Goal: Obtain resource: Download file/media

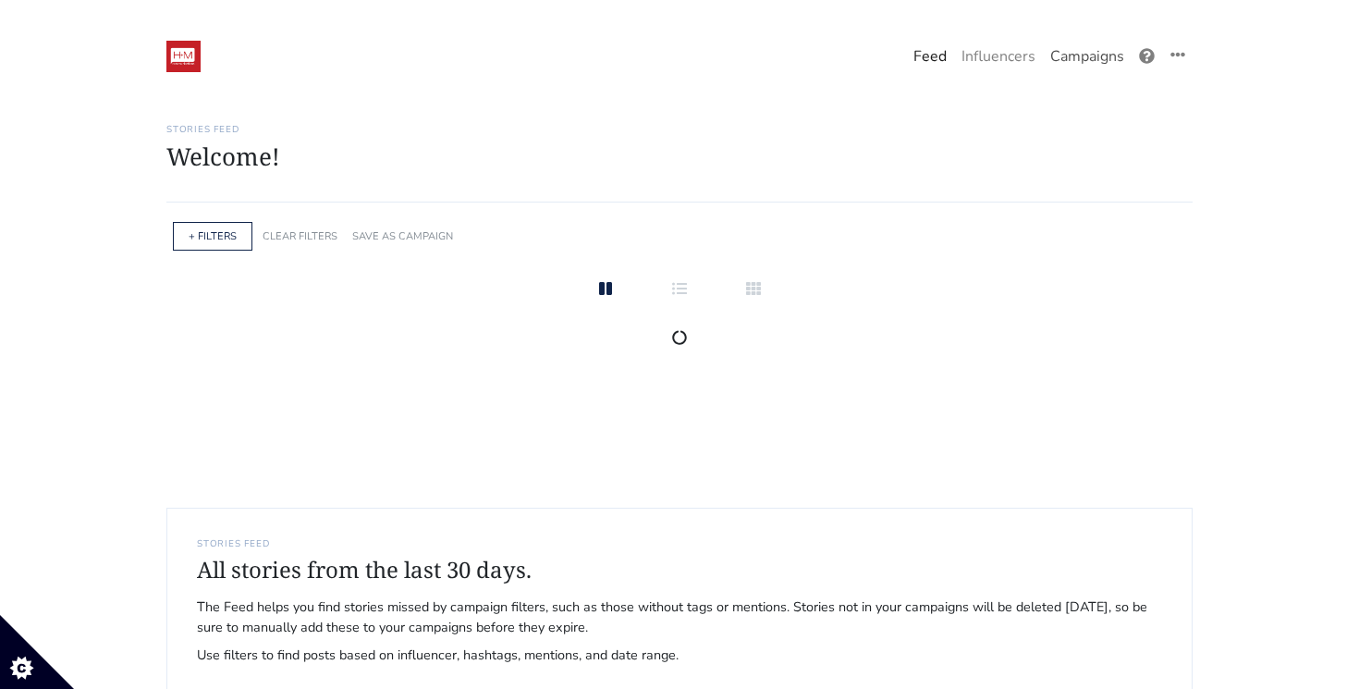
click at [1086, 63] on link "Campaigns" at bounding box center [1087, 56] width 89 height 37
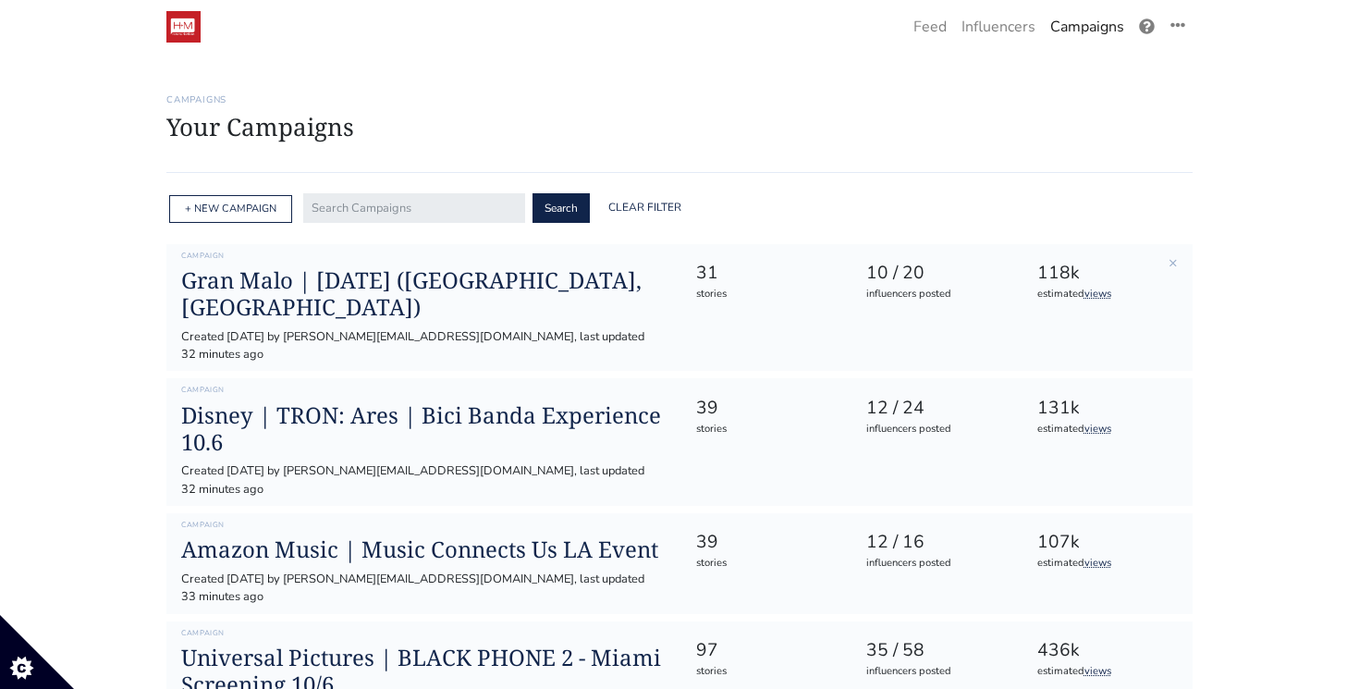
scroll to position [35, 0]
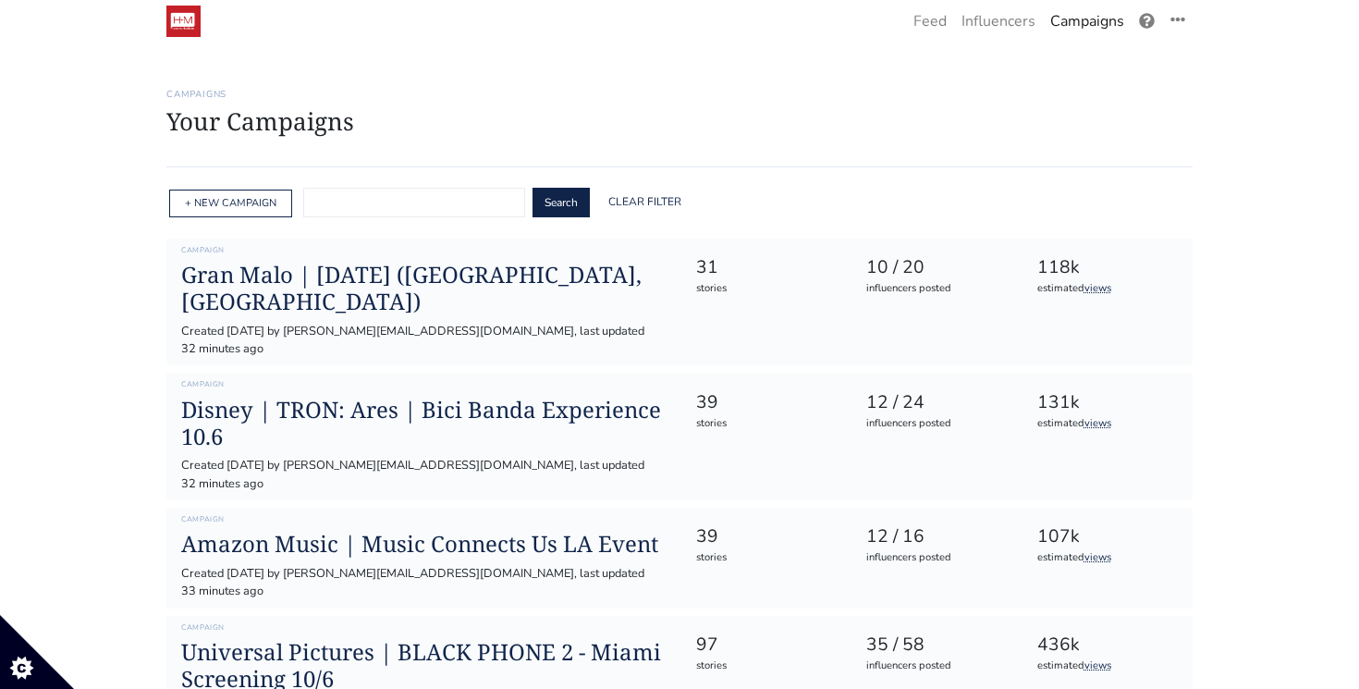
click at [396, 205] on input "text" at bounding box center [414, 203] width 222 height 30
click at [532, 188] on button "Search" at bounding box center [560, 203] width 57 height 30
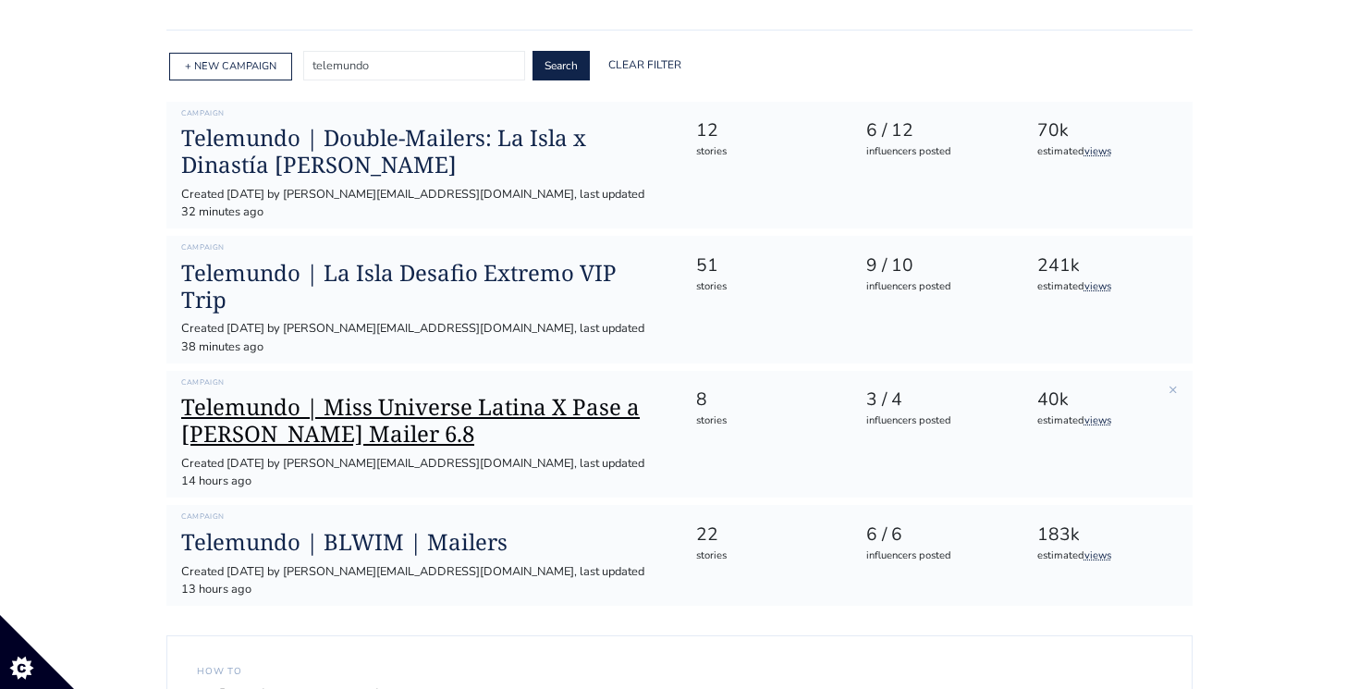
scroll to position [103, 0]
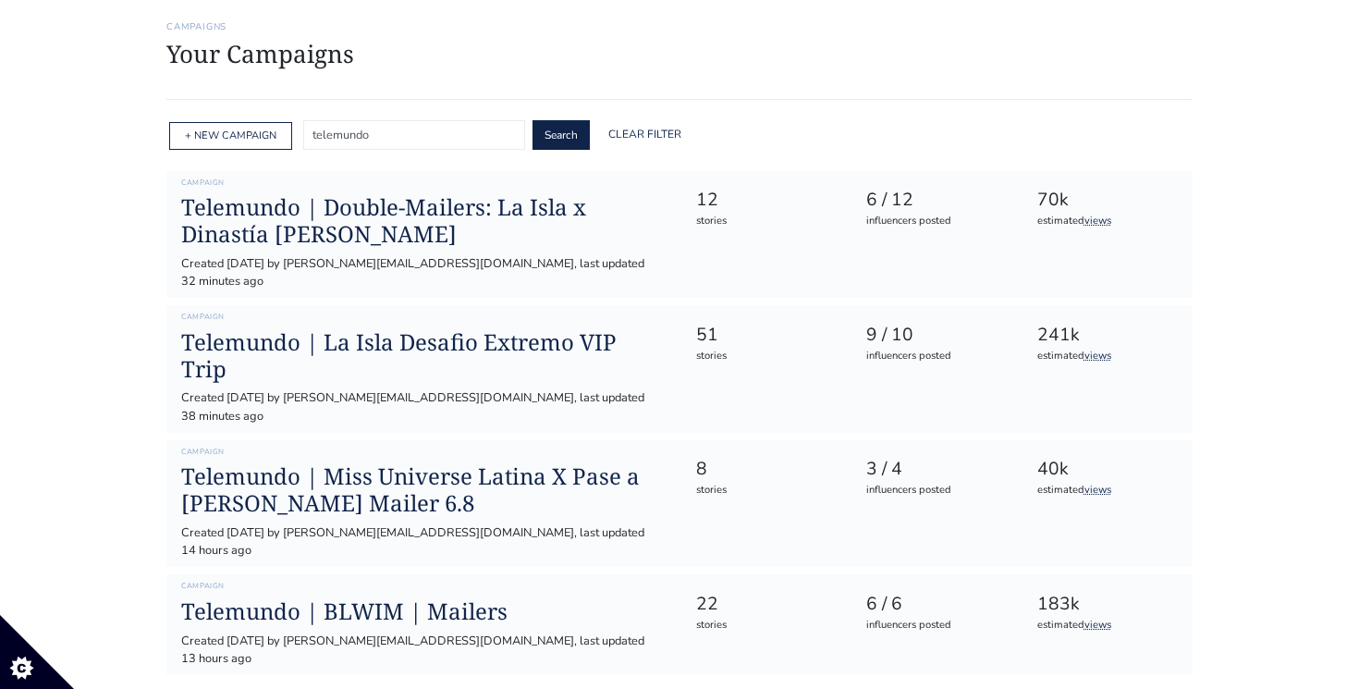
click at [372, 140] on input "telemundo" at bounding box center [414, 135] width 222 height 30
click at [532, 120] on button "Search" at bounding box center [560, 135] width 57 height 30
click at [372, 140] on input "stunt" at bounding box center [414, 135] width 222 height 30
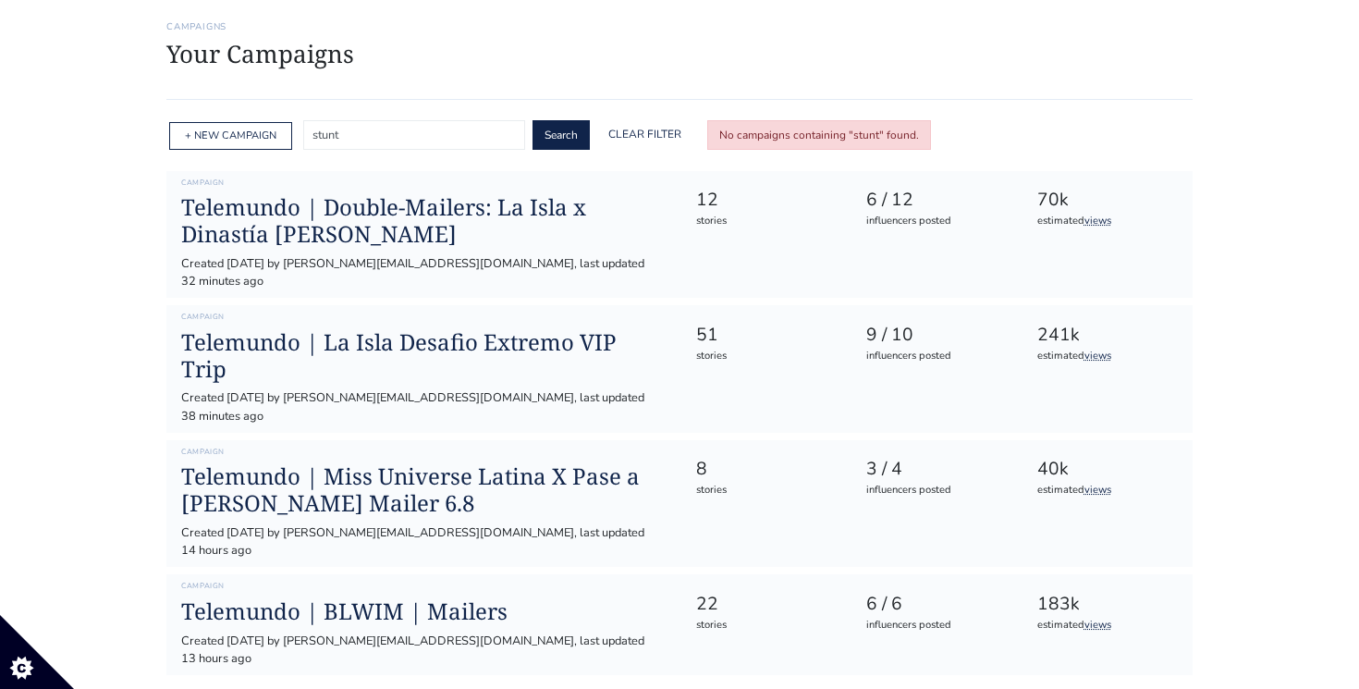
click at [372, 140] on input "stunt" at bounding box center [414, 135] width 222 height 30
type input "l"
click at [532, 120] on button "Search" at bounding box center [560, 135] width 57 height 30
click at [372, 140] on input "stunt" at bounding box center [414, 135] width 222 height 30
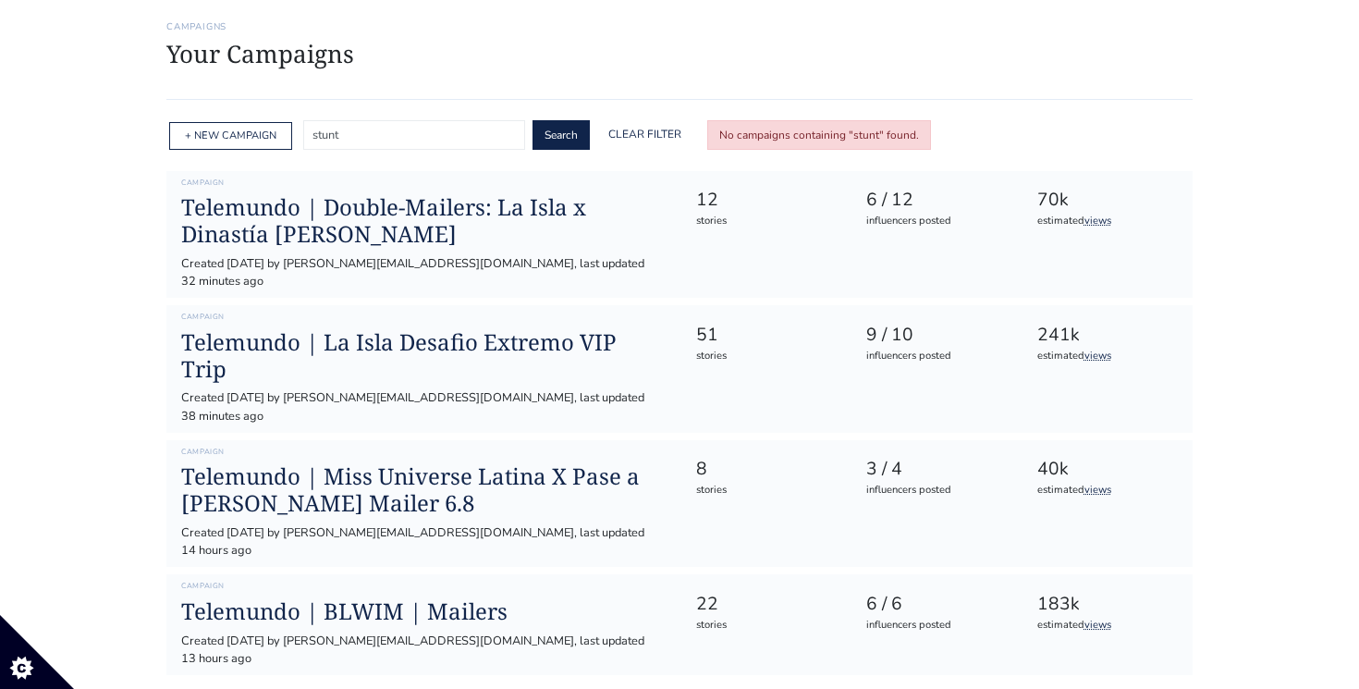
click at [372, 140] on input "stunt" at bounding box center [414, 135] width 222 height 30
click at [532, 120] on button "Search" at bounding box center [560, 135] width 57 height 30
click at [358, 135] on input "telemundo" at bounding box center [414, 135] width 222 height 30
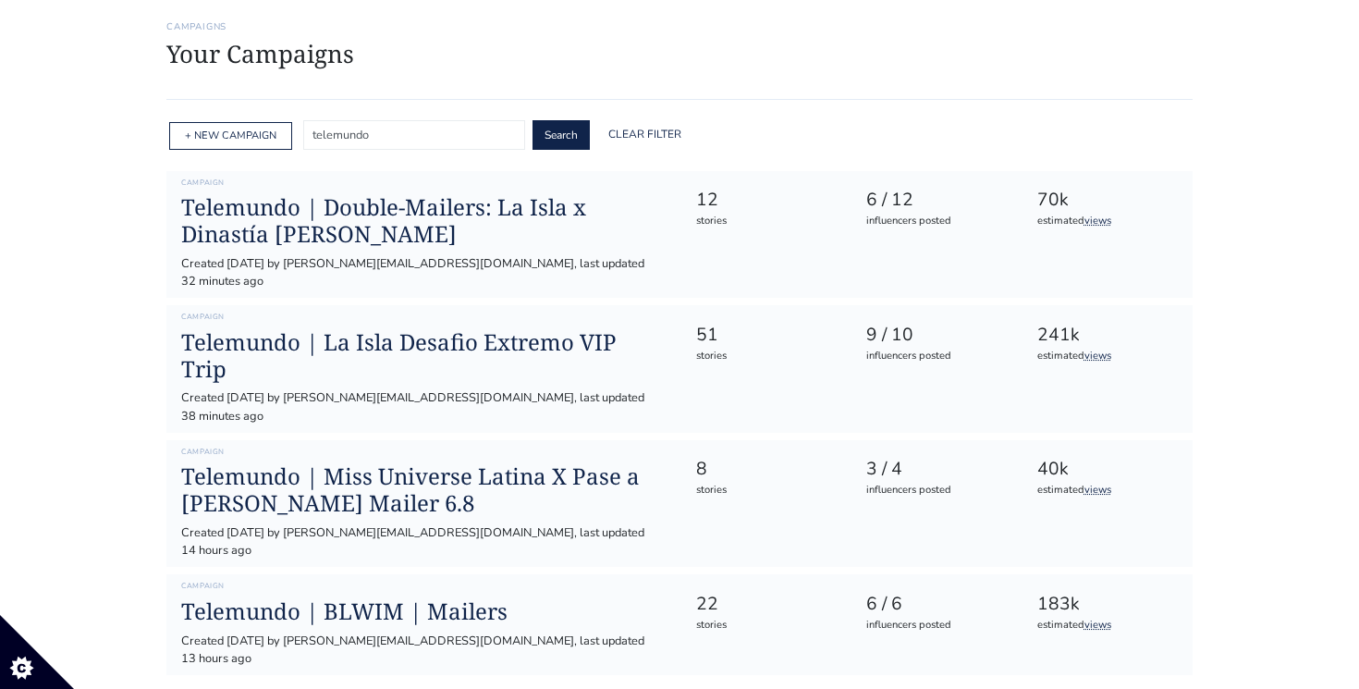
click at [532, 120] on button "Search" at bounding box center [560, 135] width 57 height 30
click at [371, 137] on input "telemundo" at bounding box center [414, 135] width 222 height 30
type input "dinastia"
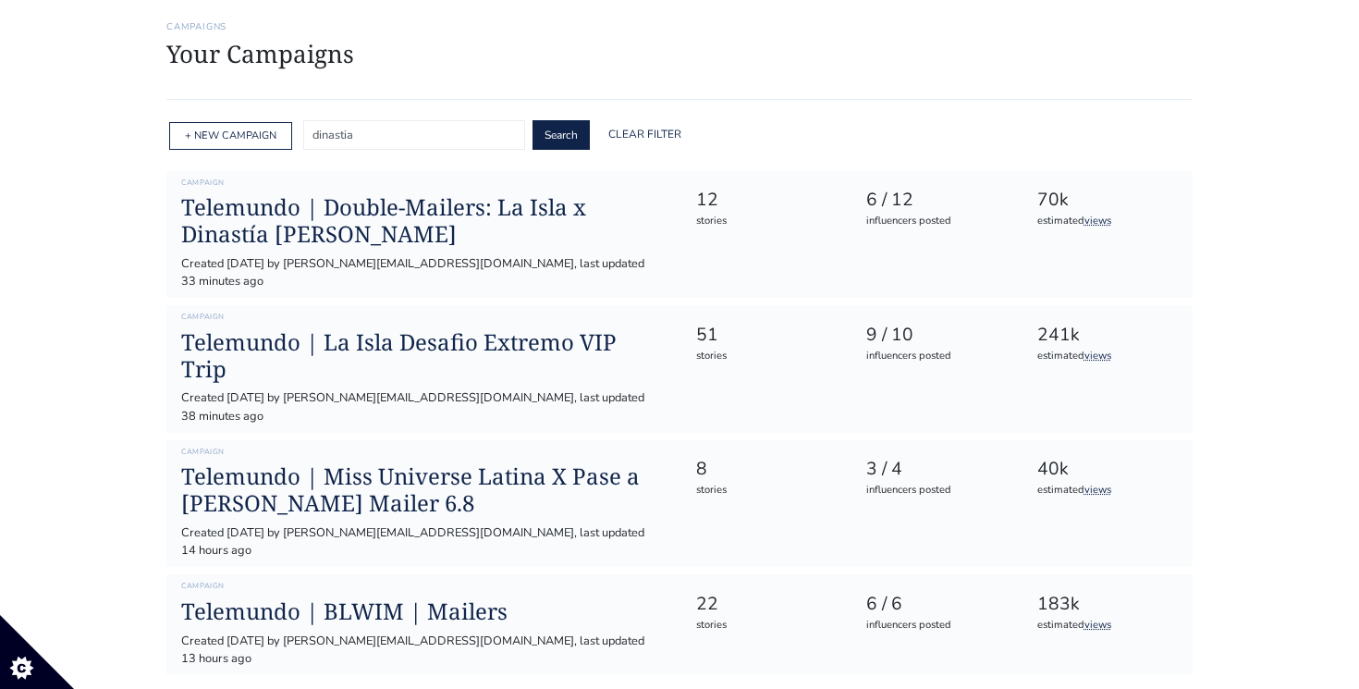
click at [532, 120] on button "Search" at bounding box center [560, 135] width 57 height 30
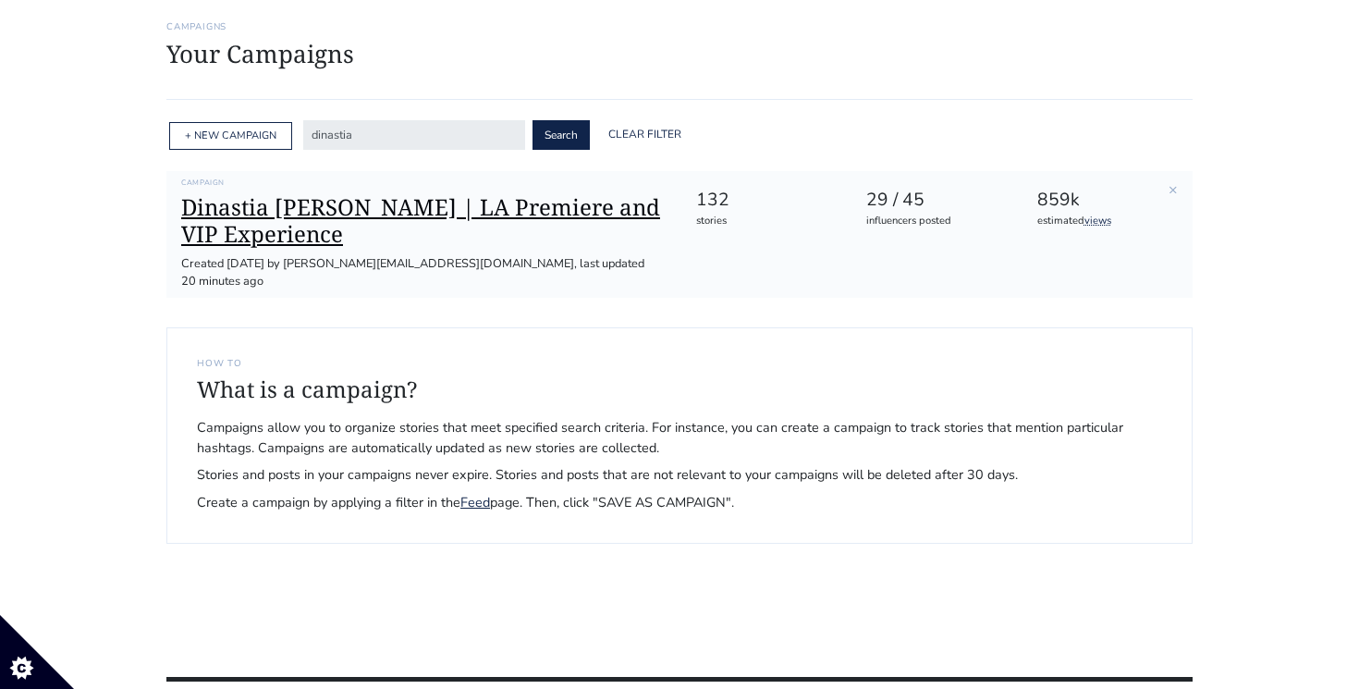
click at [434, 209] on h1 "Dinastia [PERSON_NAME] | LA Premiere and VIP Experience" at bounding box center [423, 221] width 484 height 54
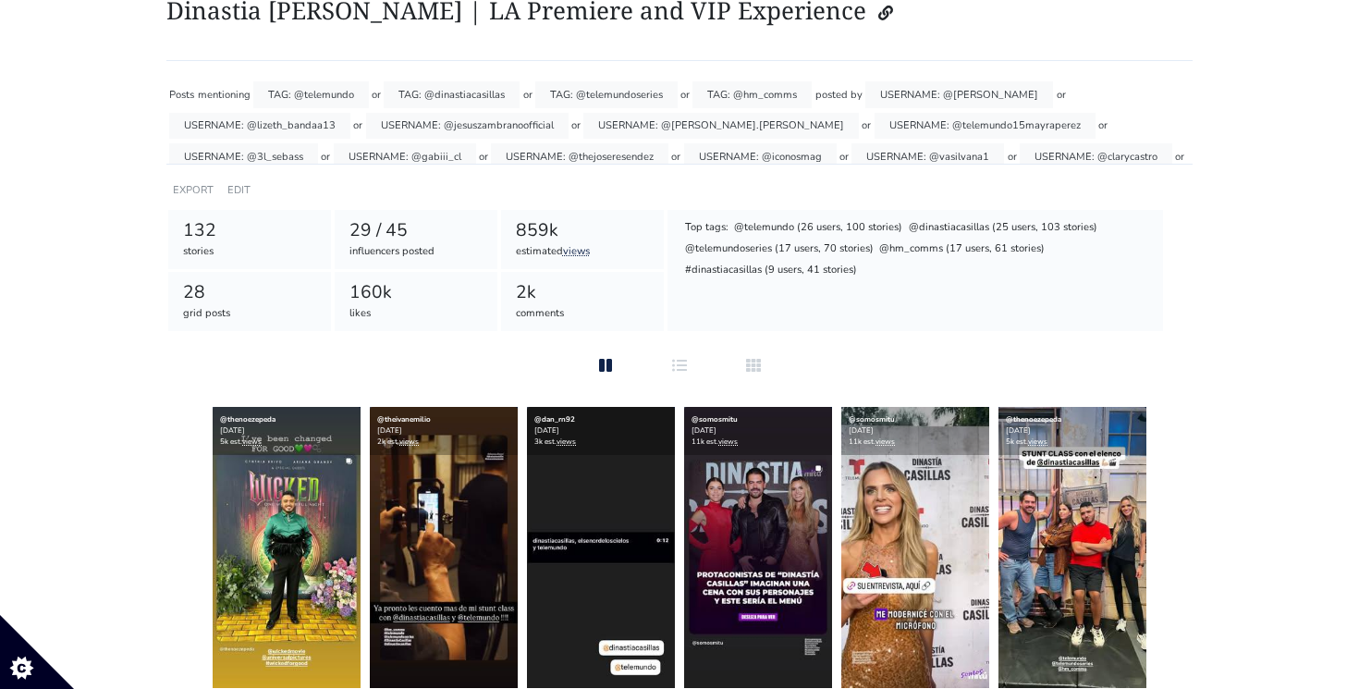
scroll to position [251, 0]
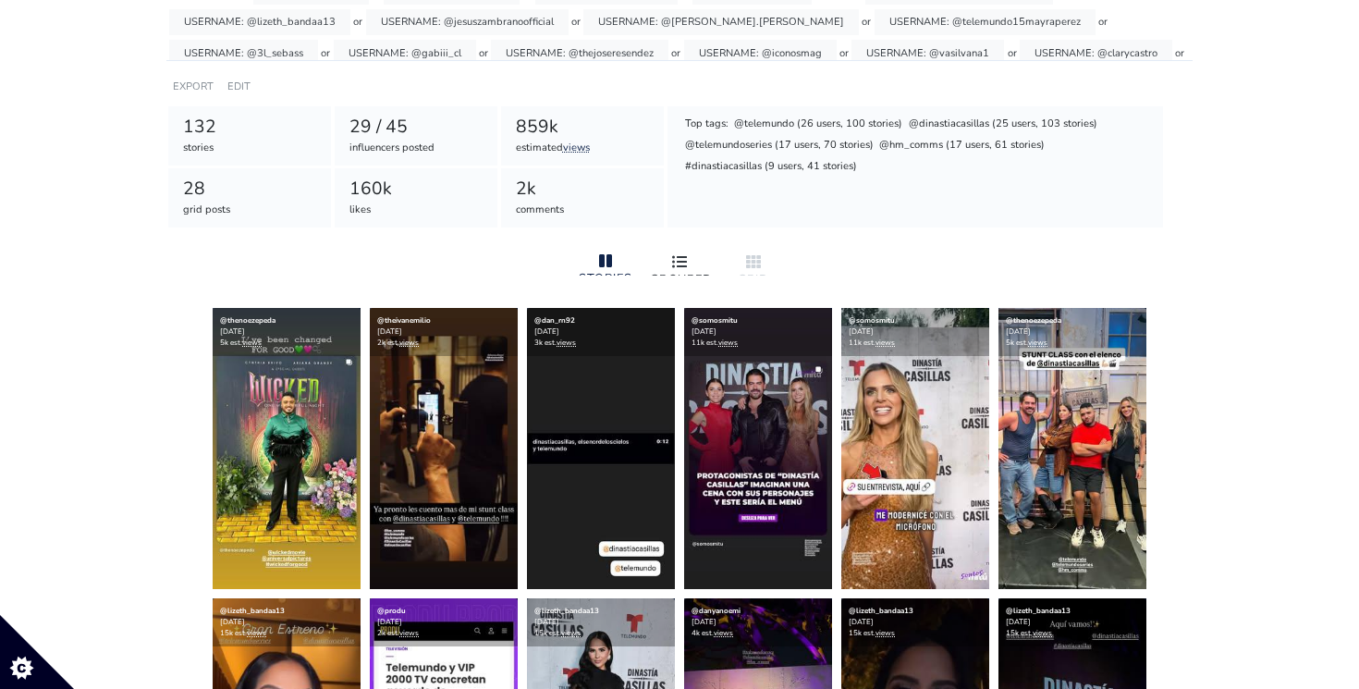
click at [694, 264] on div at bounding box center [679, 262] width 59 height 22
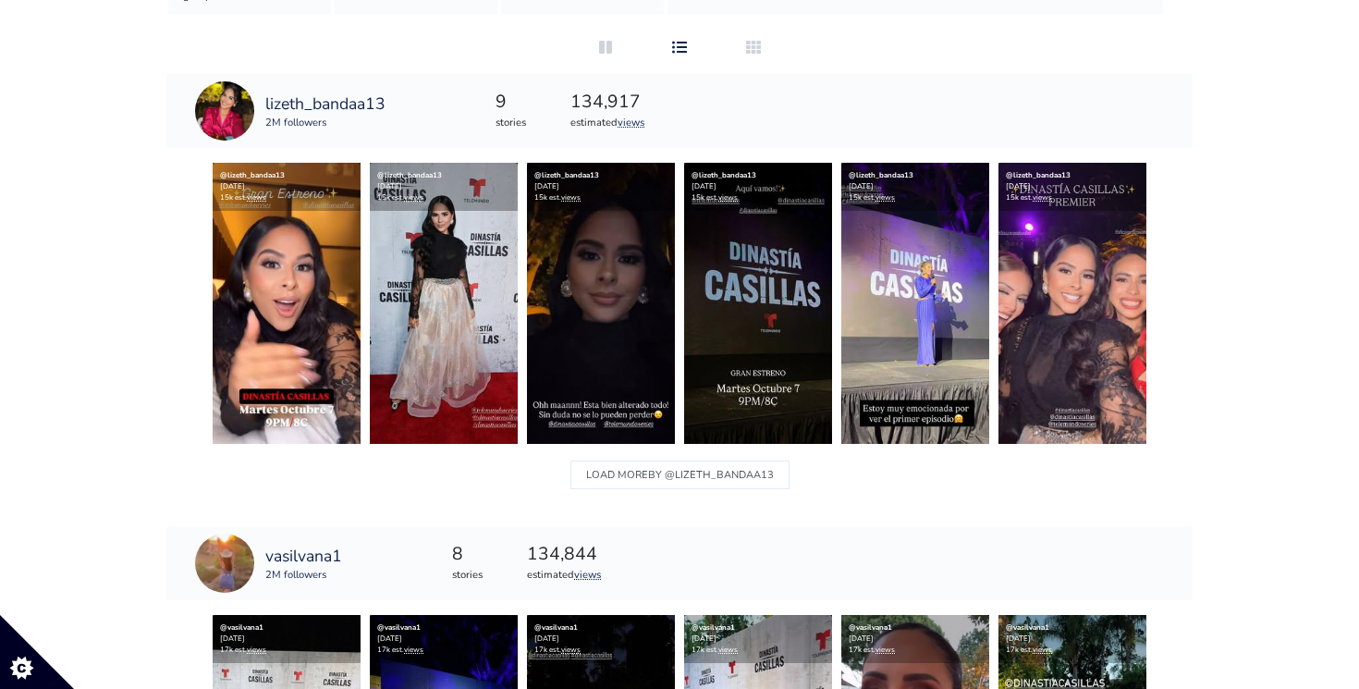
scroll to position [517, 0]
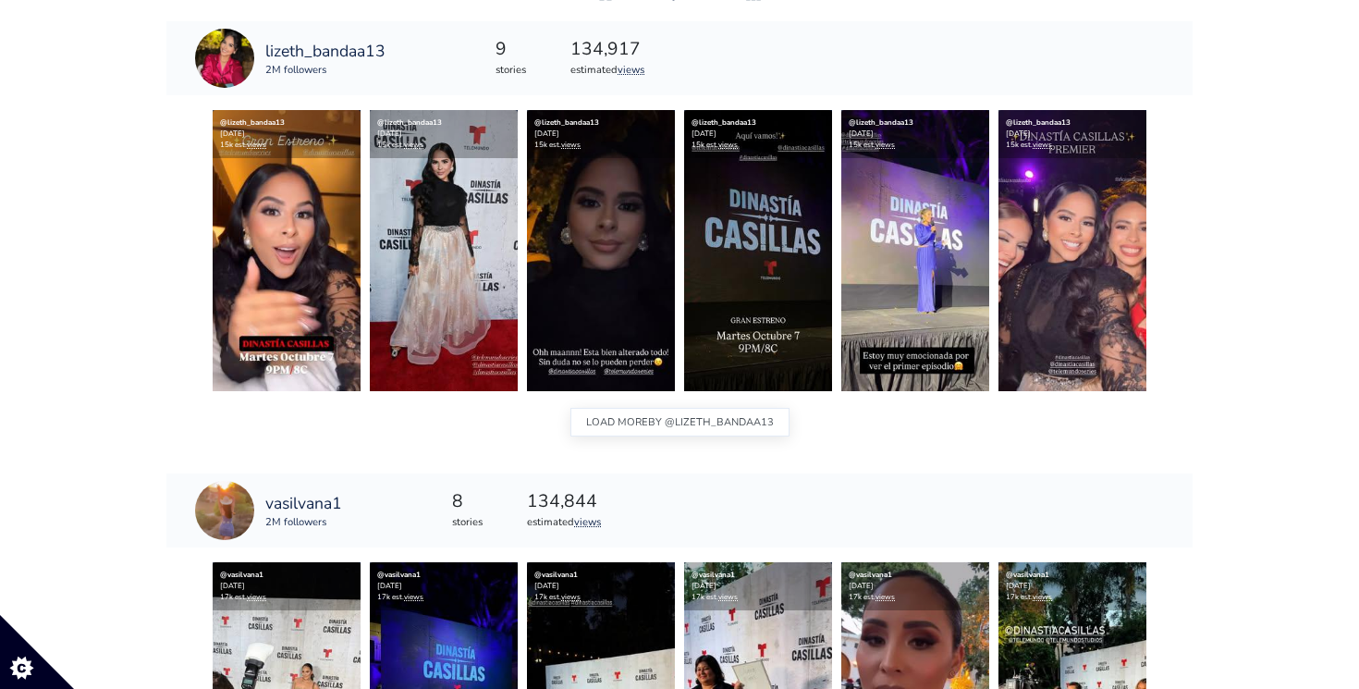
click at [674, 423] on span "BY @lizeth_bandaa13" at bounding box center [711, 422] width 126 height 24
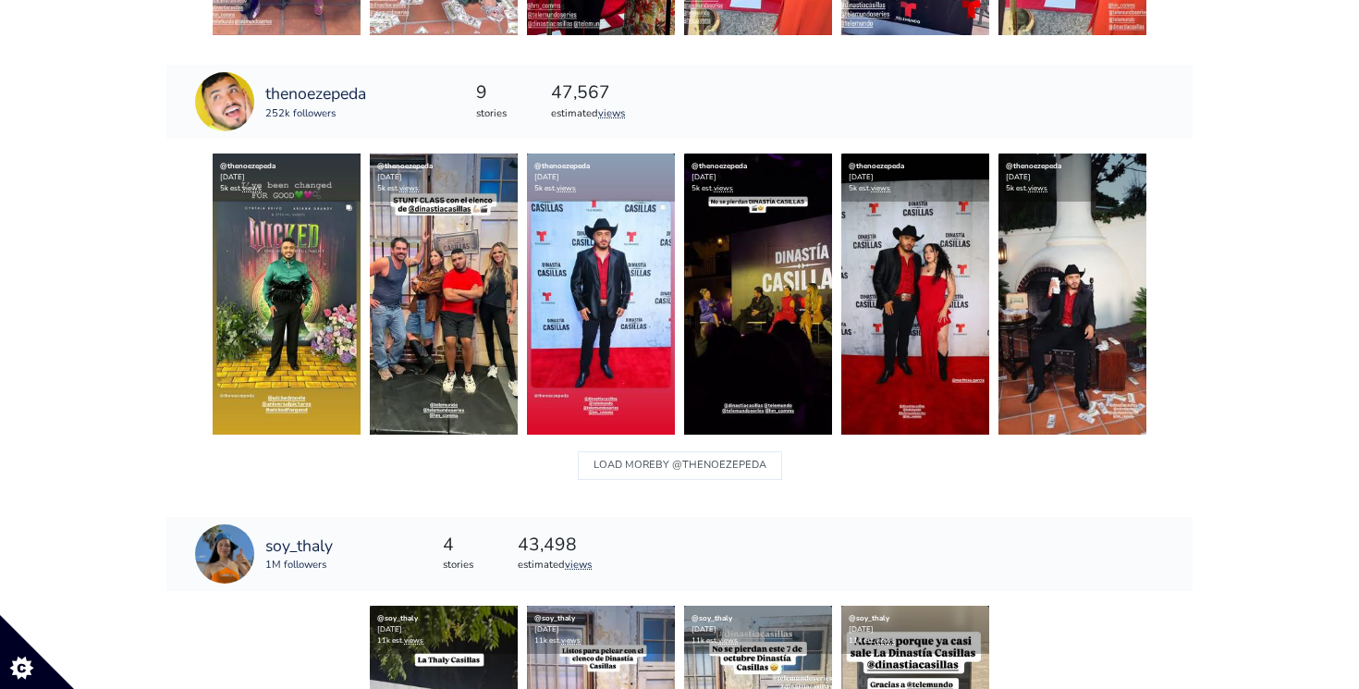
scroll to position [2951, 0]
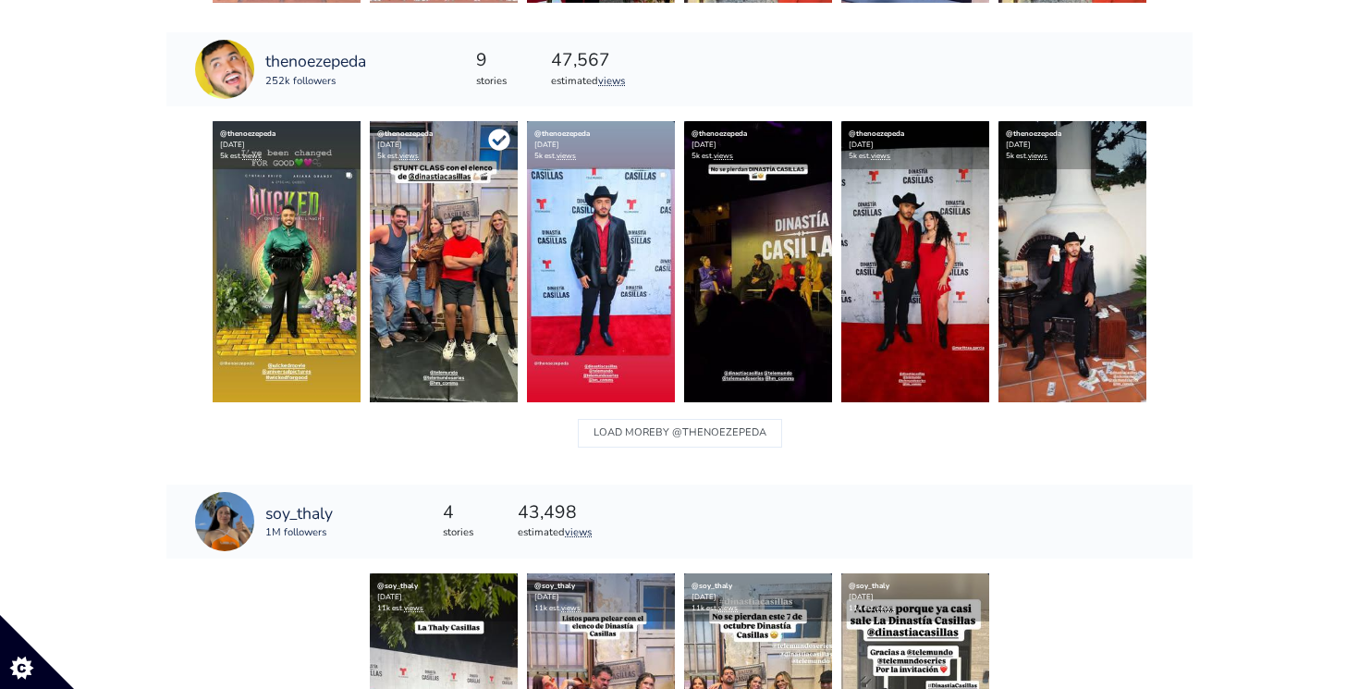
click at [494, 143] on icon at bounding box center [498, 138] width 21 height 21
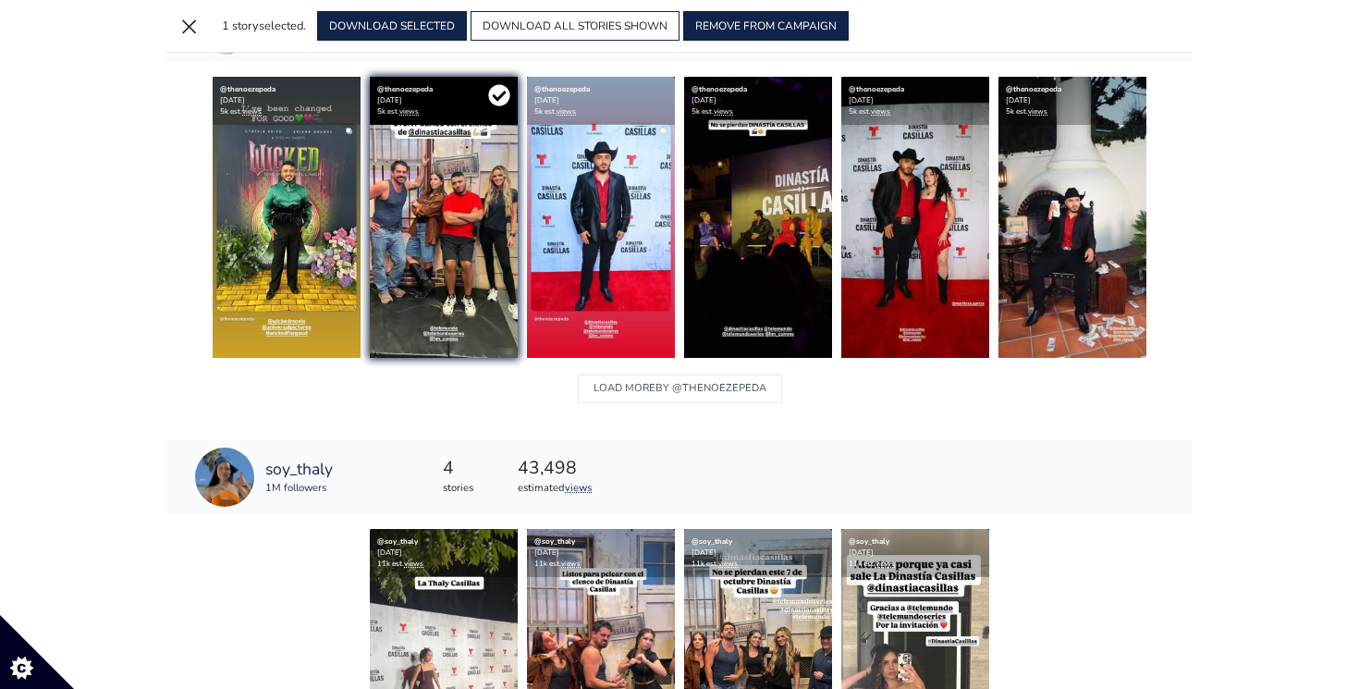
scroll to position [2906, 0]
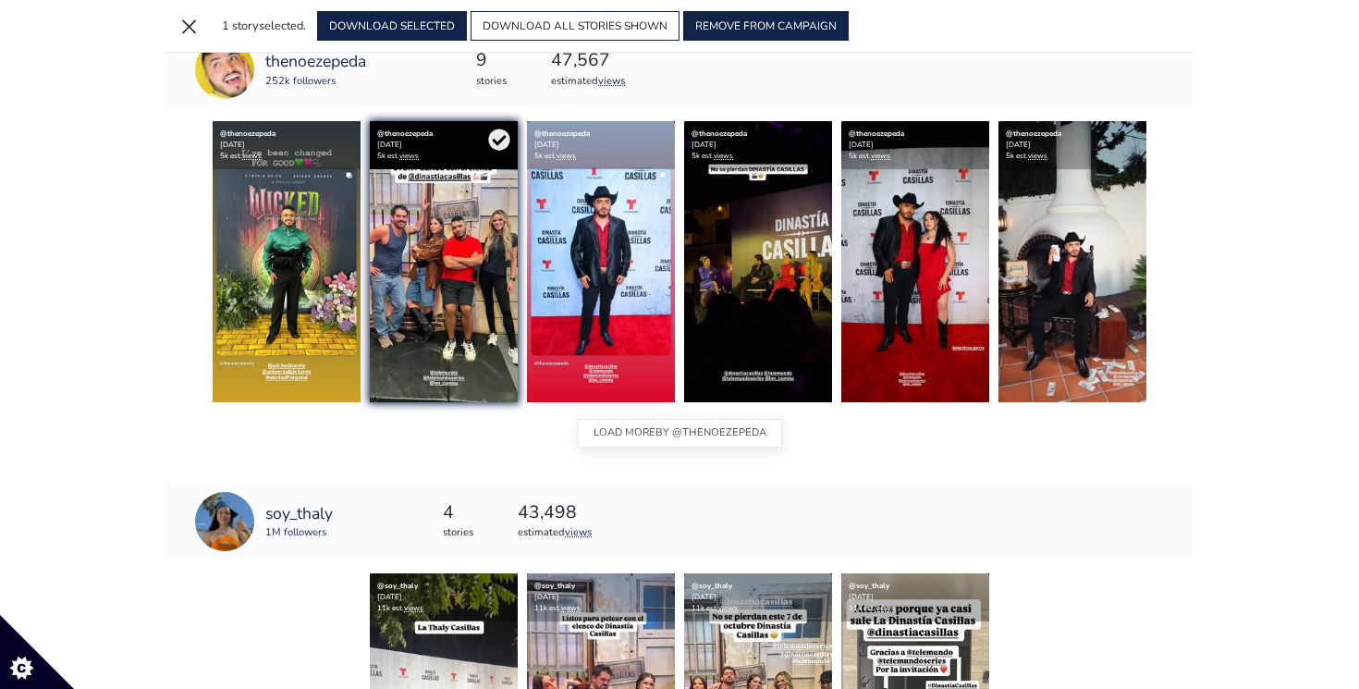
click at [614, 423] on button "LOAD MORE BY @thenoezepeda" at bounding box center [680, 433] width 204 height 29
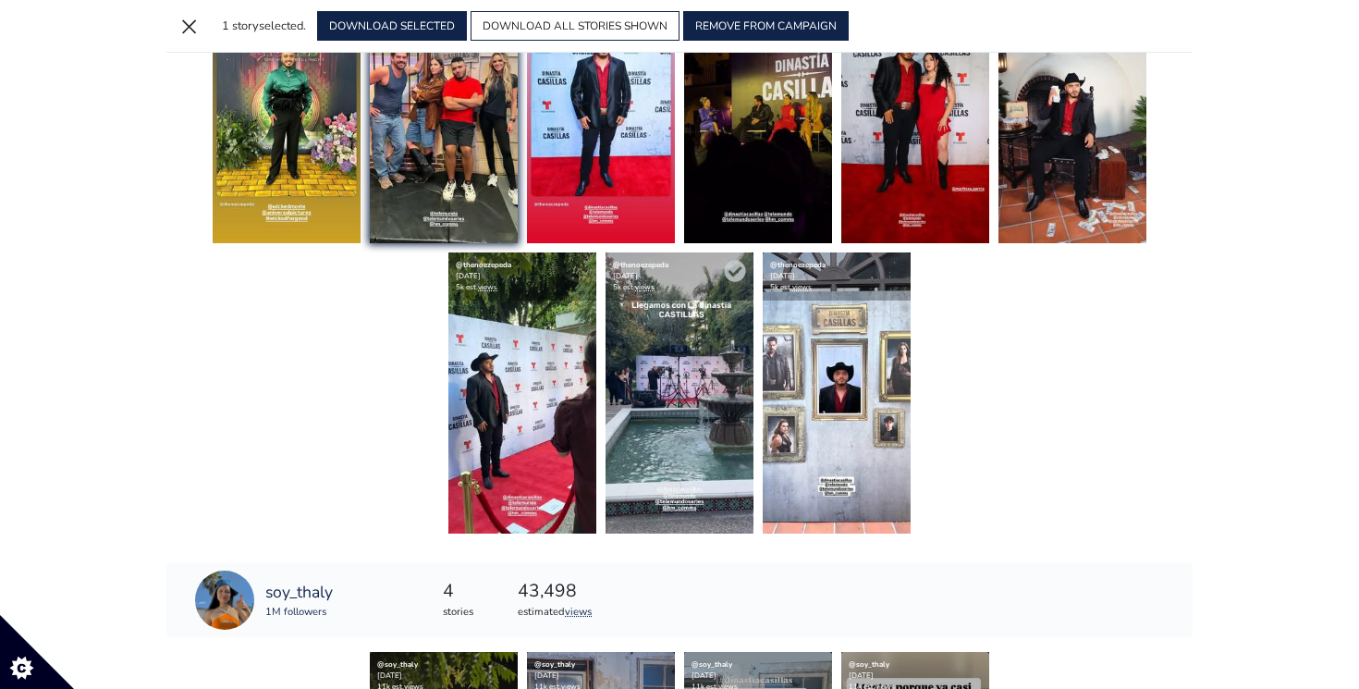
scroll to position [2963, 0]
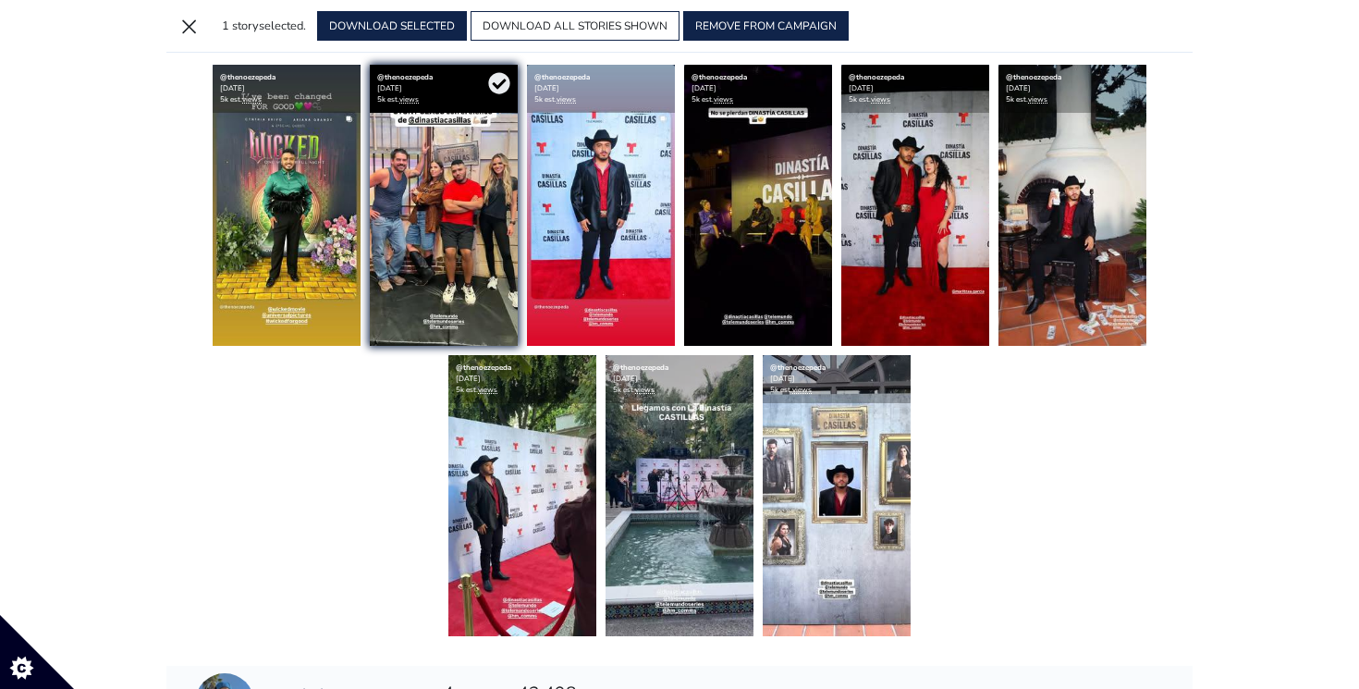
click at [459, 165] on img at bounding box center [444, 205] width 148 height 281
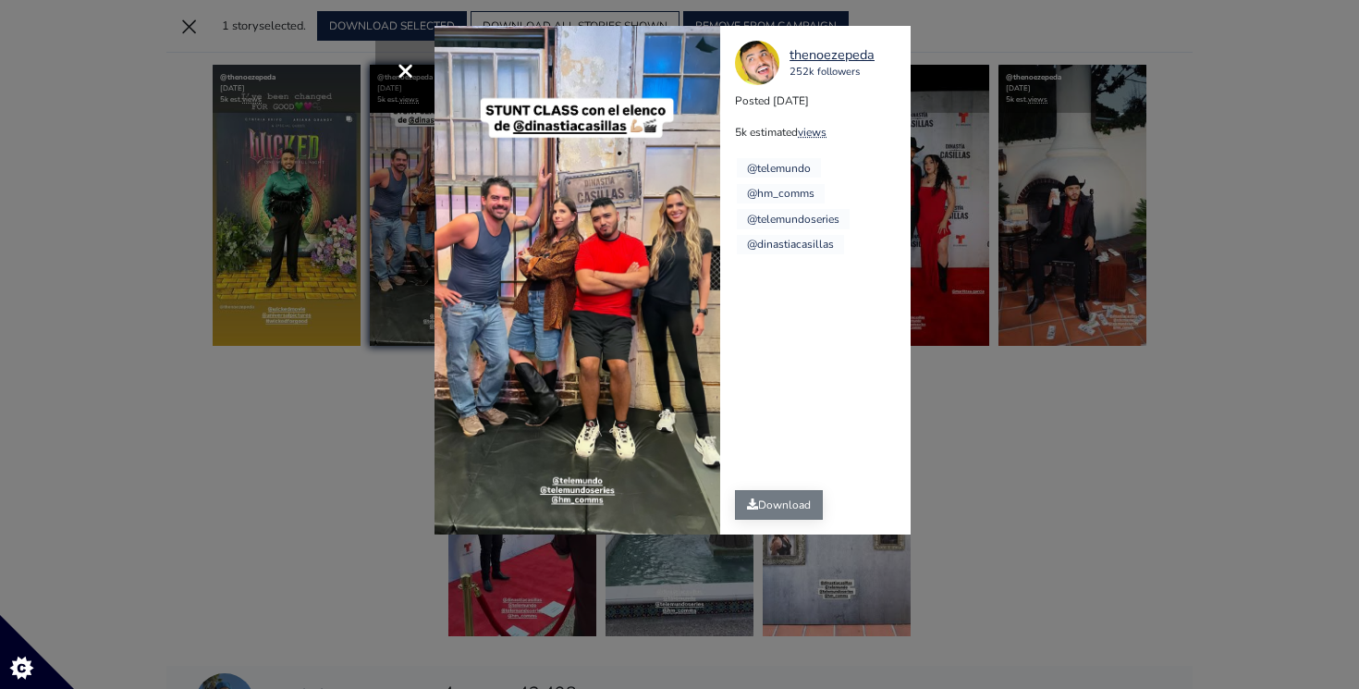
click at [768, 516] on link "Download" at bounding box center [779, 505] width 88 height 30
click at [1079, 471] on div "× thenoezepeda 252k followers Posted [DATE] 5k estimated views @telemundo" at bounding box center [679, 344] width 1359 height 689
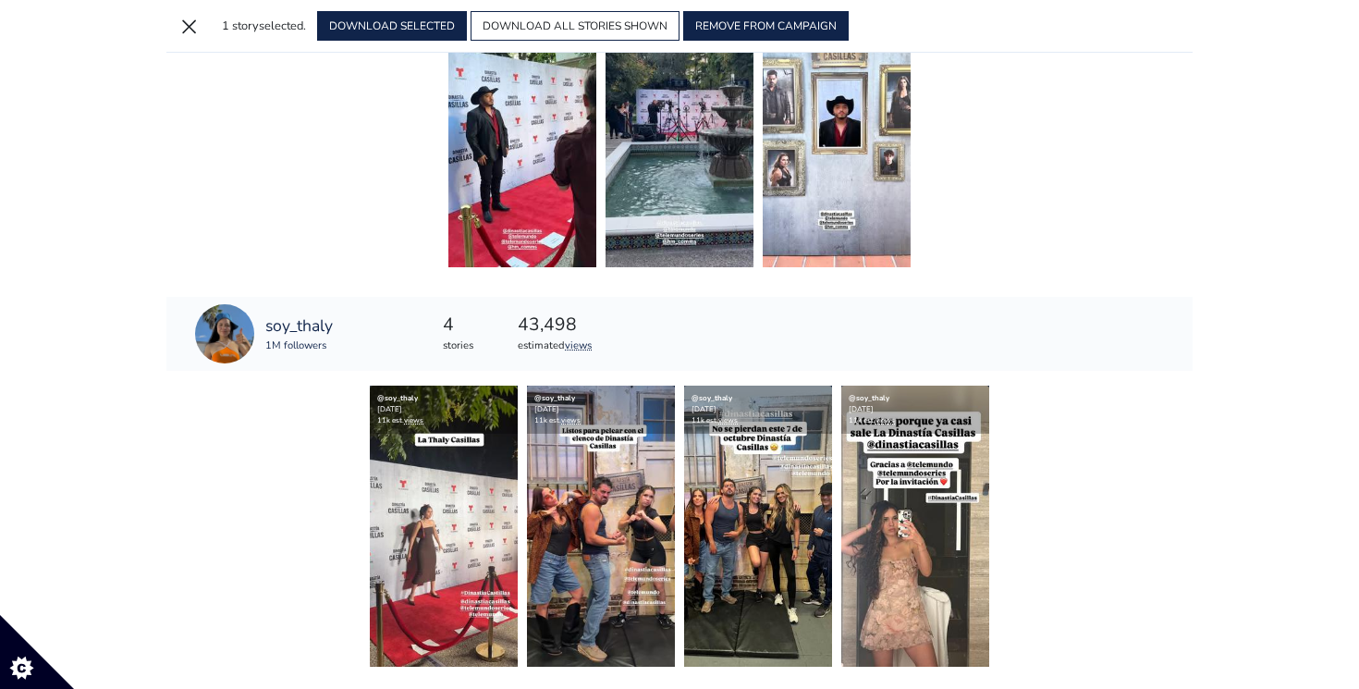
scroll to position [3385, 0]
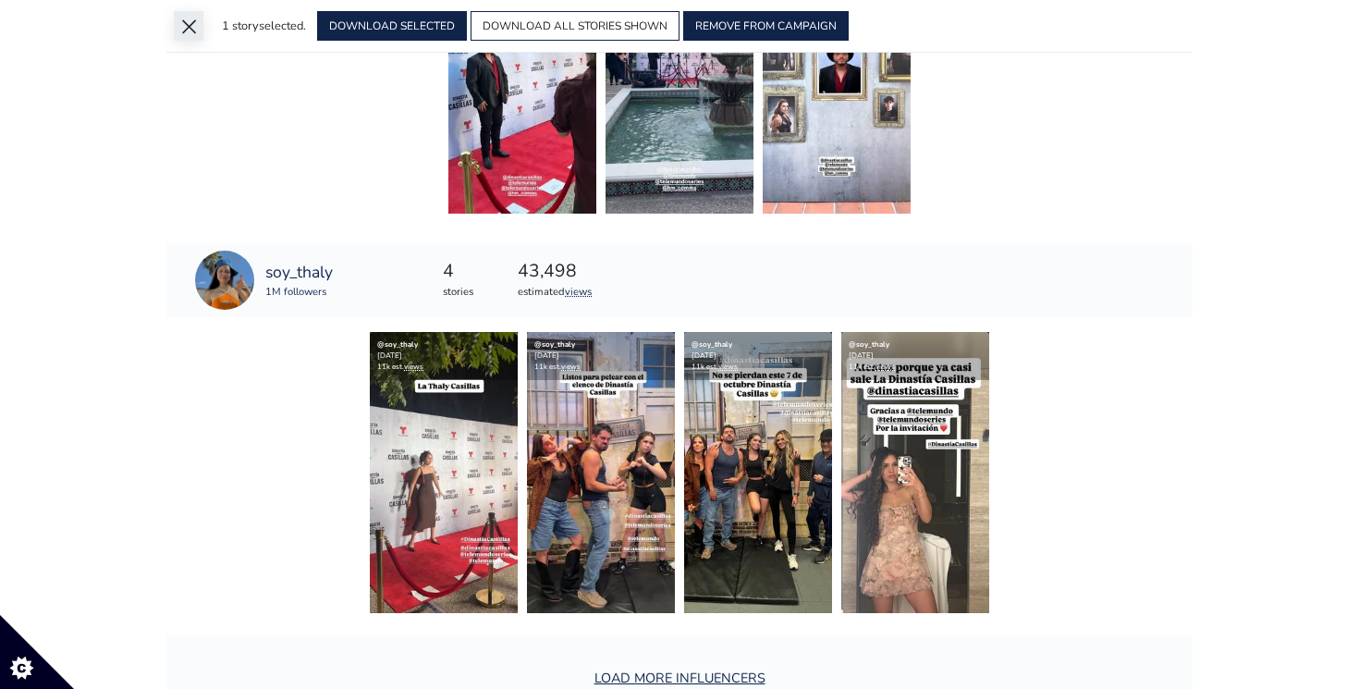
click at [187, 22] on button "×" at bounding box center [189, 26] width 30 height 30
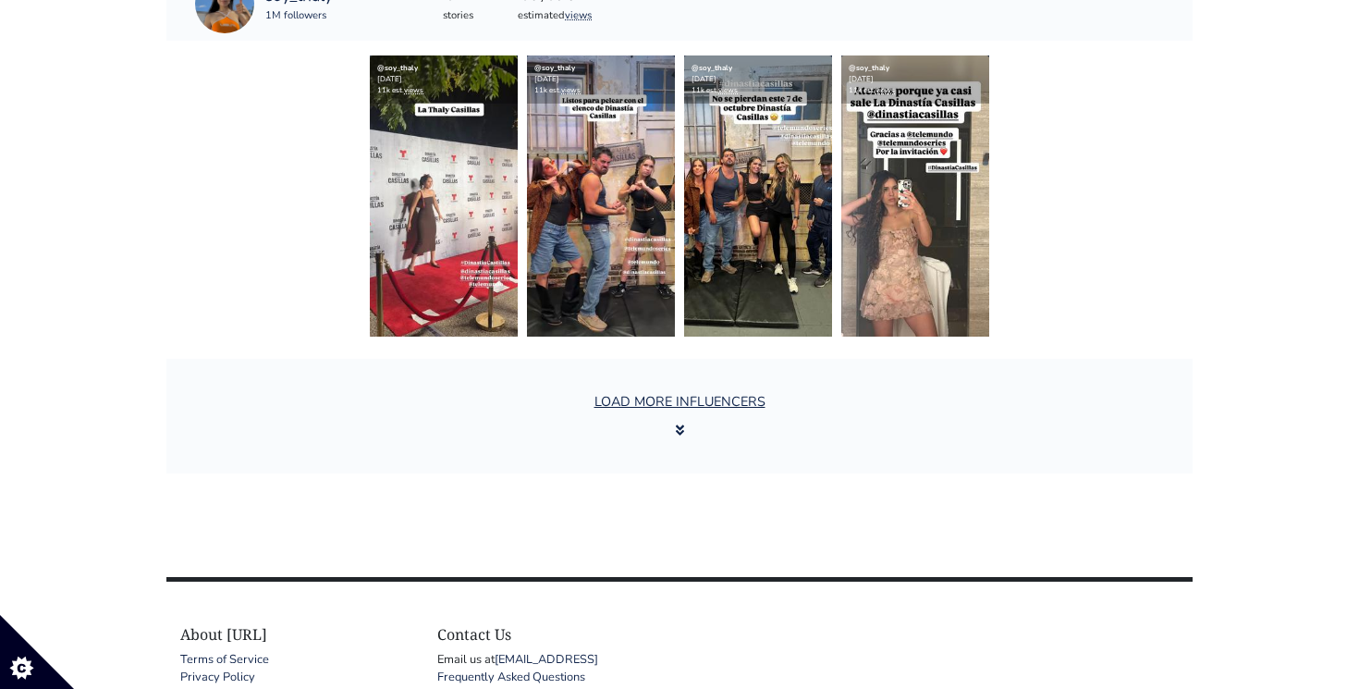
scroll to position [3715, 0]
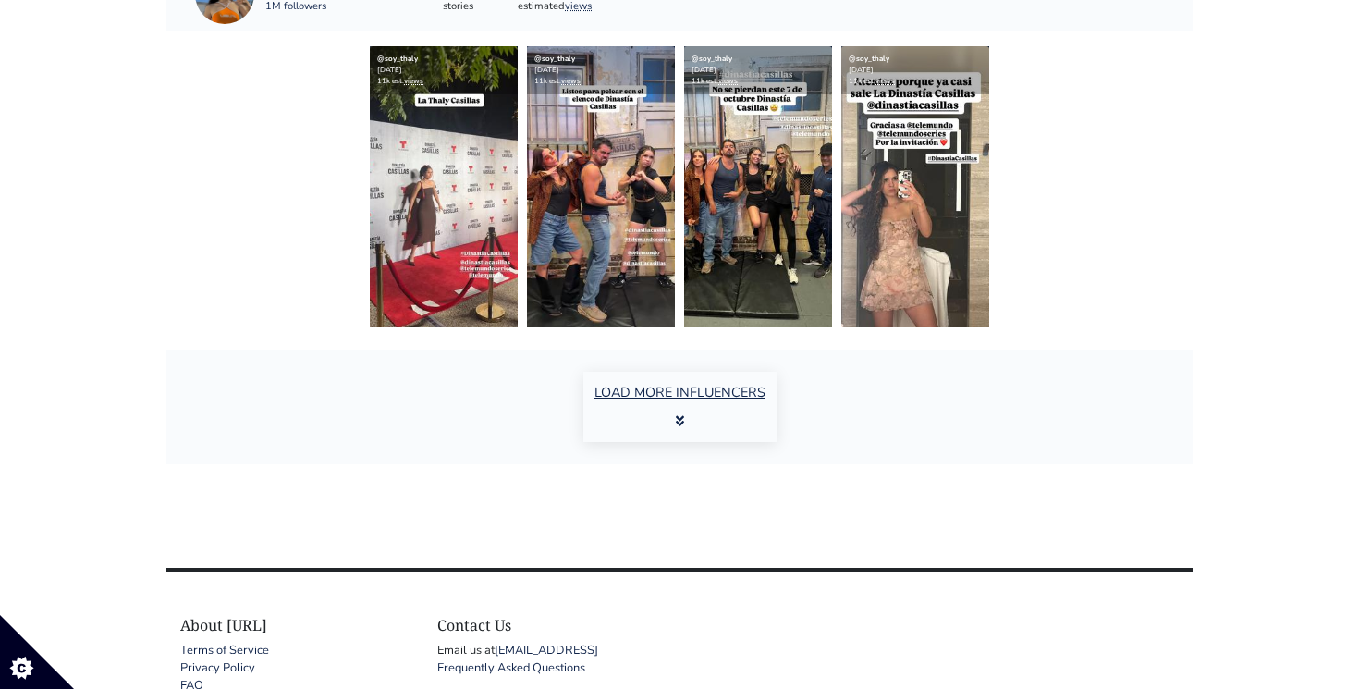
click at [717, 379] on button "LOAD MORE INFLUENCERS" at bounding box center [679, 407] width 193 height 70
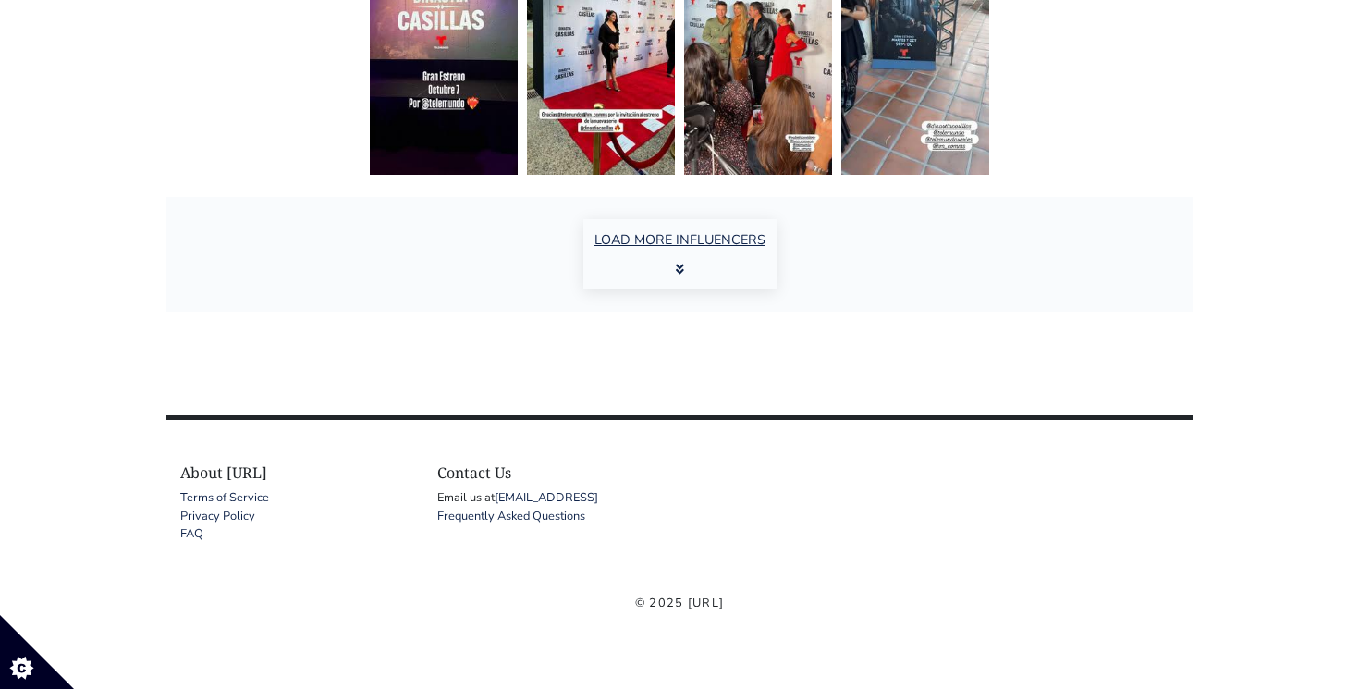
click at [691, 254] on button "LOAD MORE INFLUENCERS" at bounding box center [679, 254] width 193 height 70
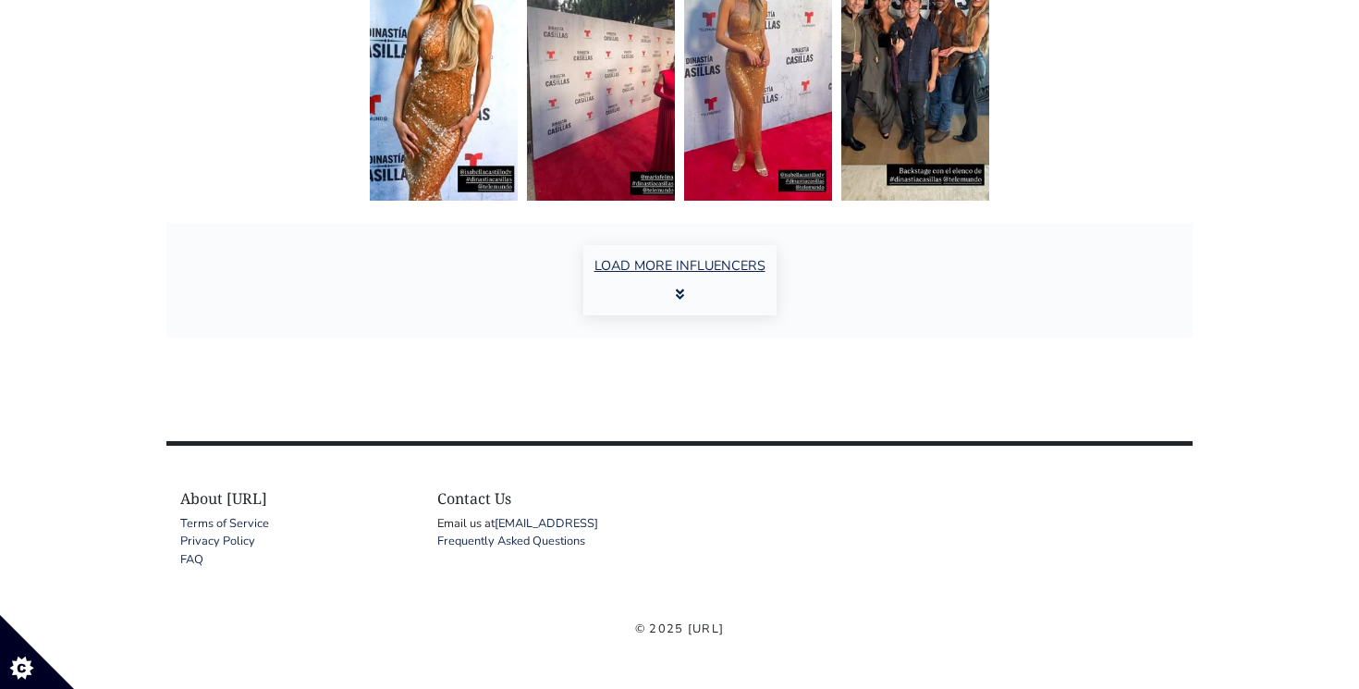
click at [689, 280] on button "LOAD MORE INFLUENCERS" at bounding box center [679, 280] width 193 height 70
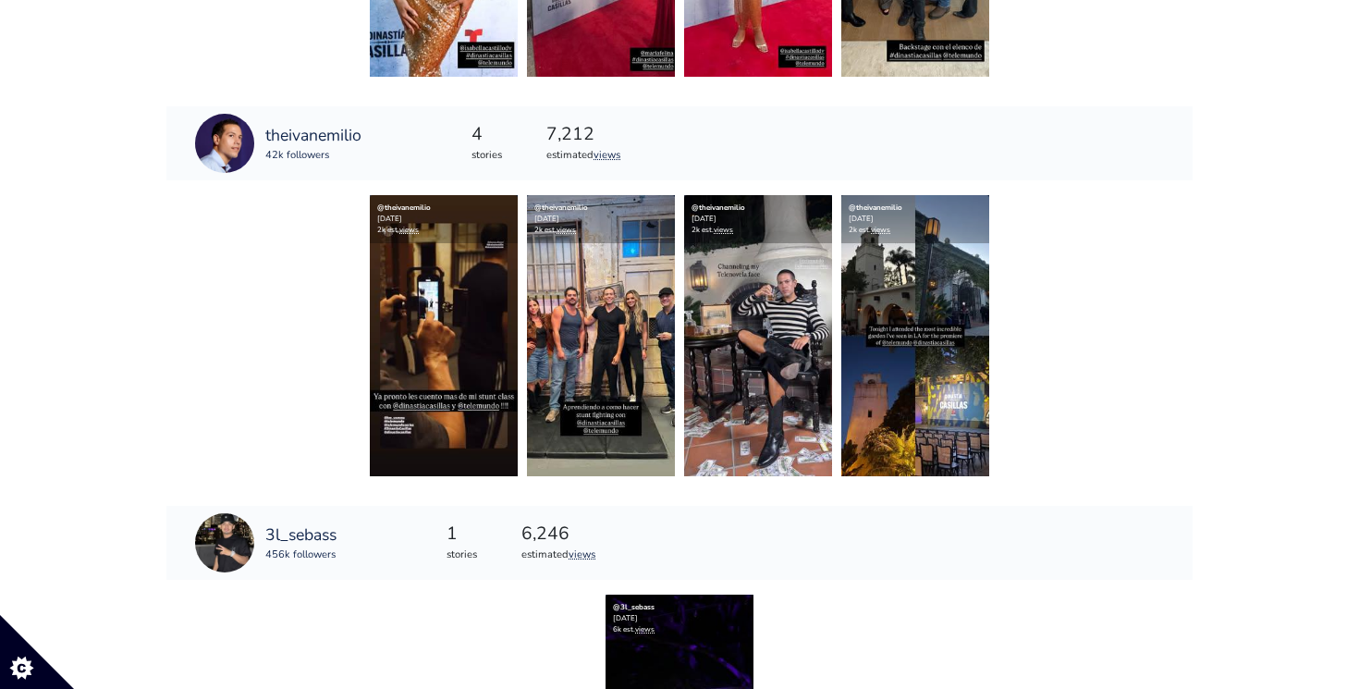
scroll to position [9668, 0]
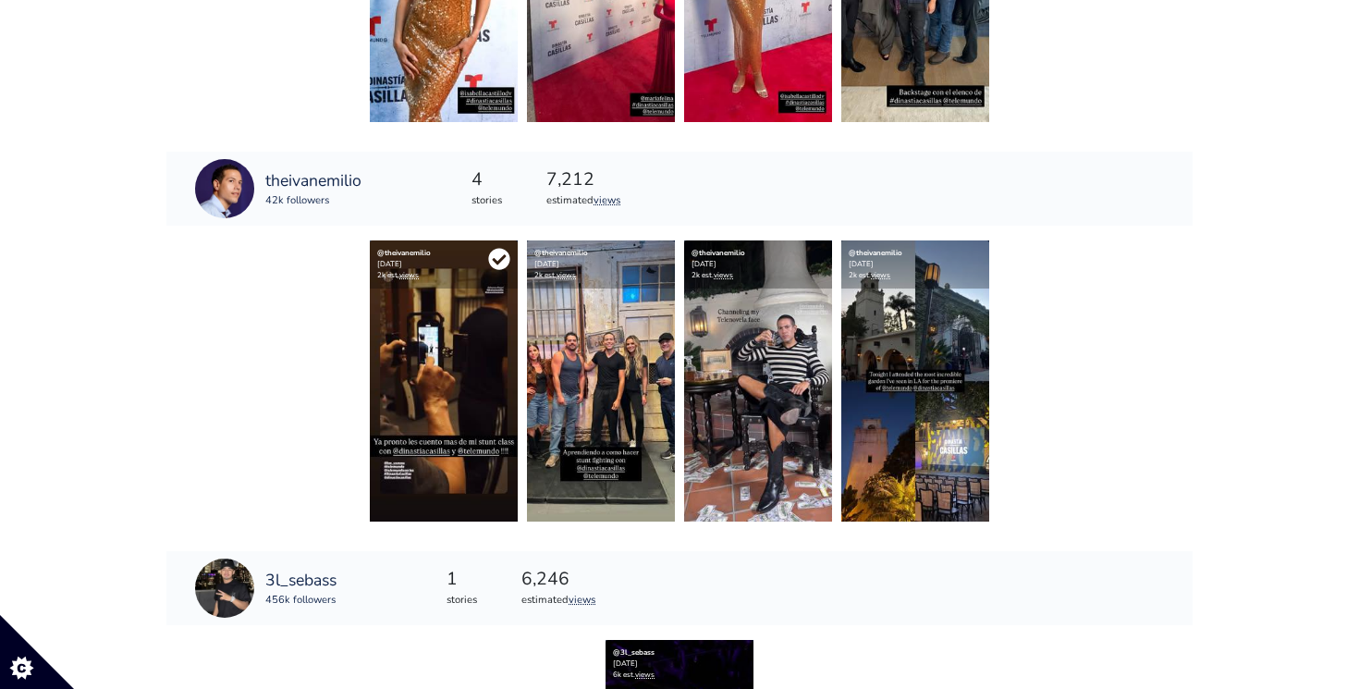
click at [495, 264] on icon at bounding box center [498, 258] width 21 height 21
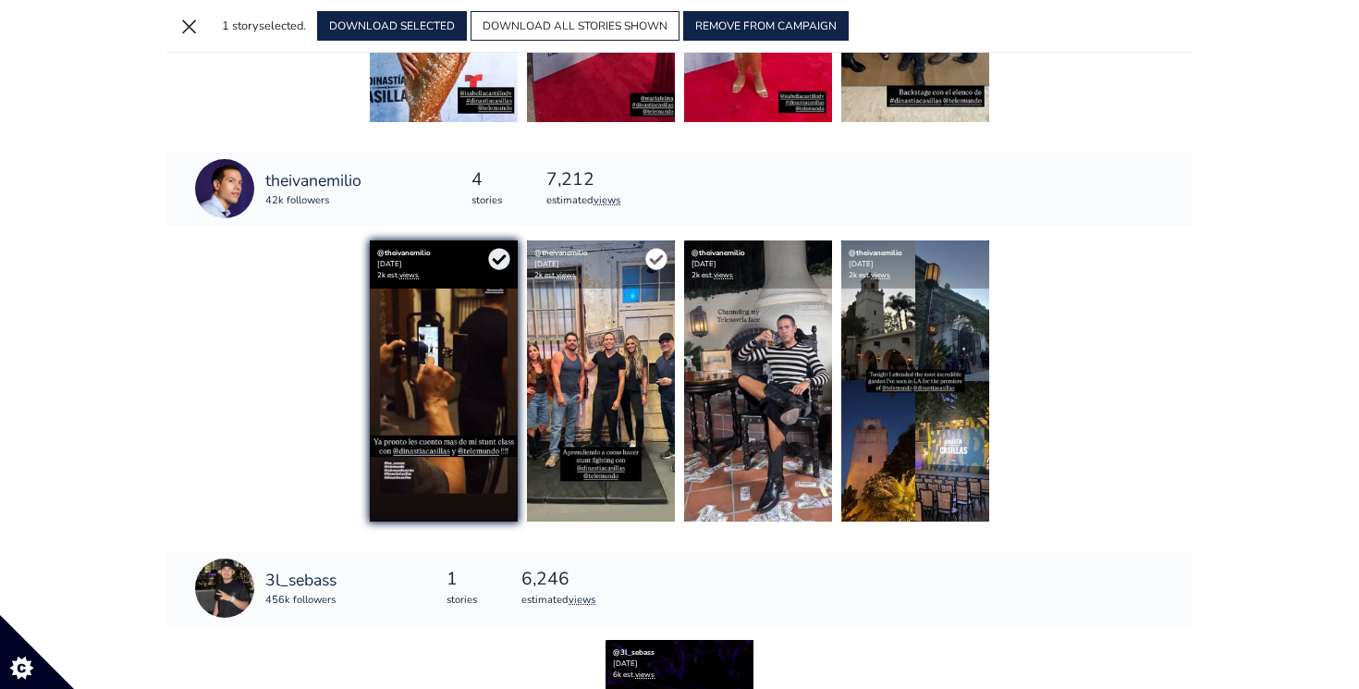
click at [657, 262] on icon at bounding box center [655, 258] width 21 height 21
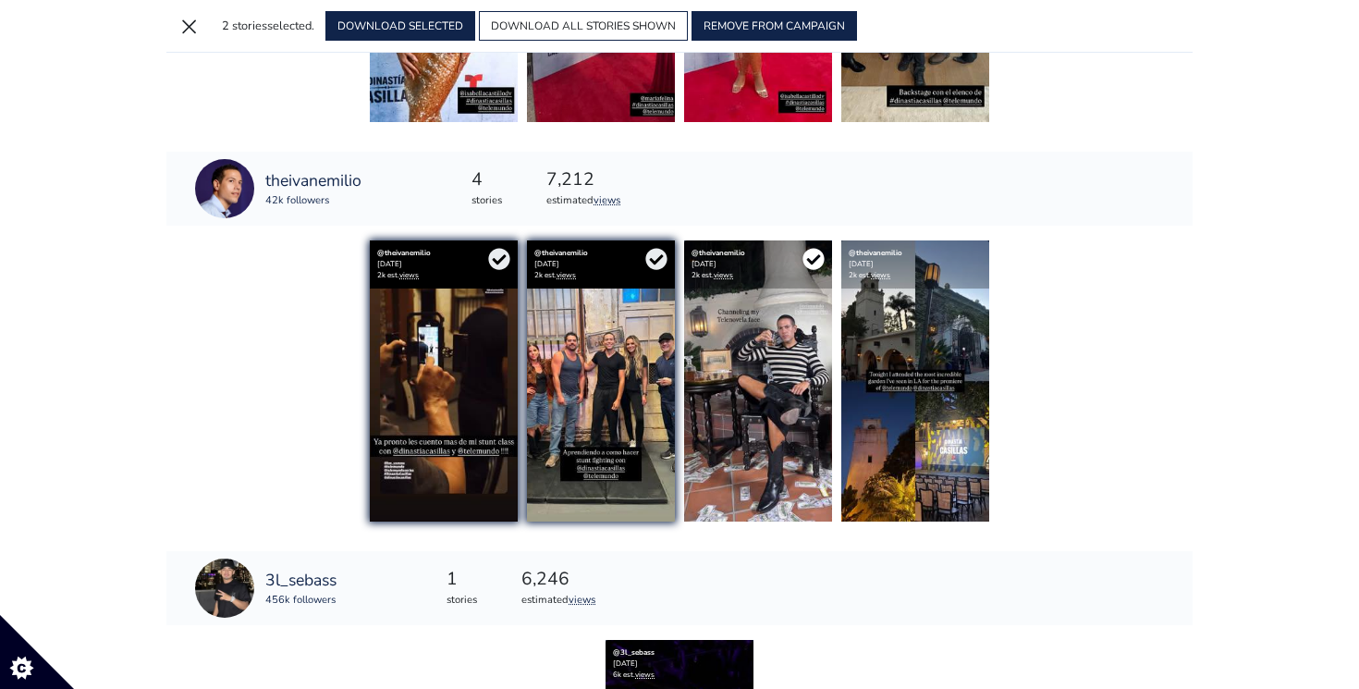
click at [813, 262] on icon at bounding box center [813, 259] width 22 height 22
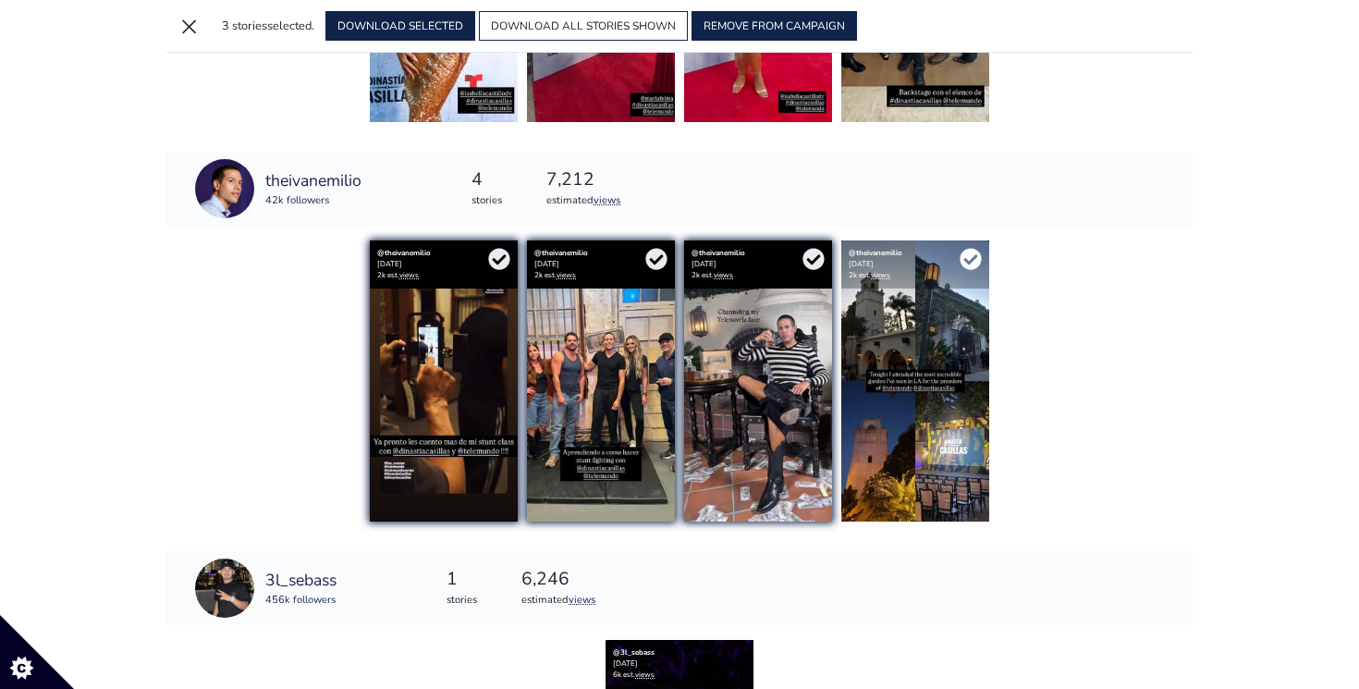
click at [975, 261] on icon at bounding box center [970, 258] width 21 height 21
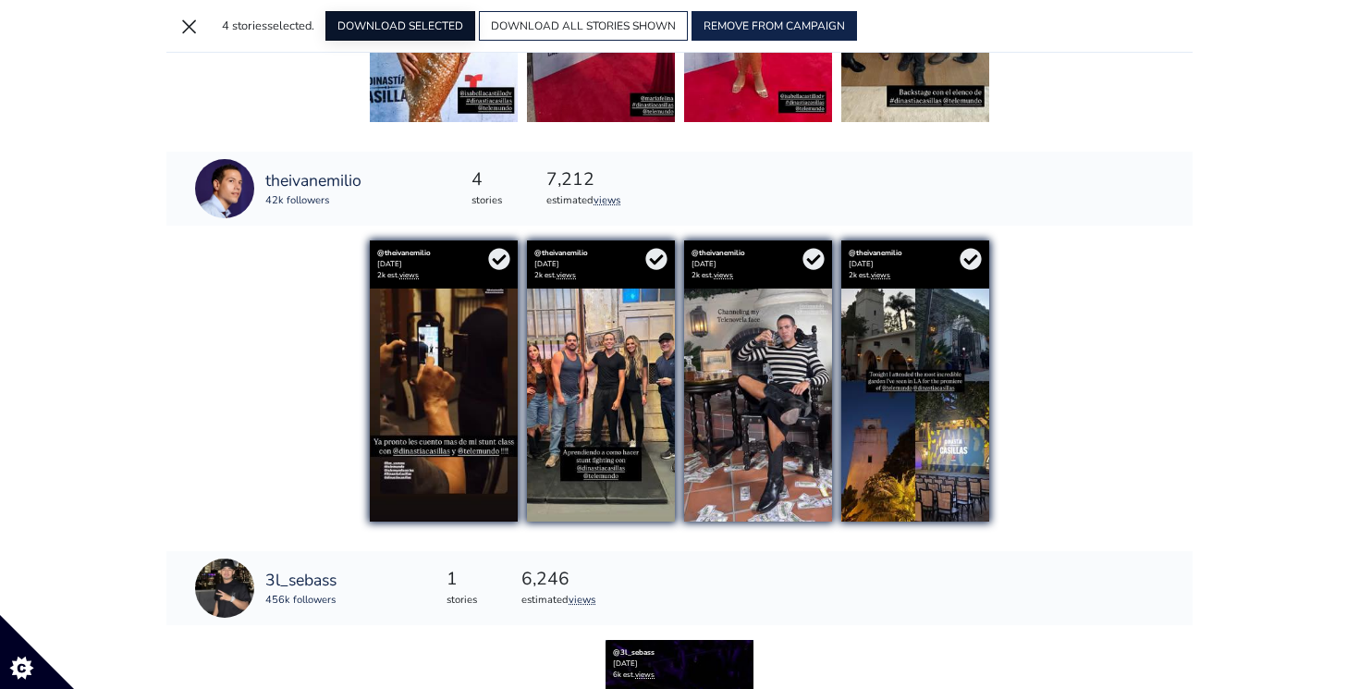
click at [410, 20] on button "DOWNLOAD SELECTED" at bounding box center [400, 26] width 150 height 30
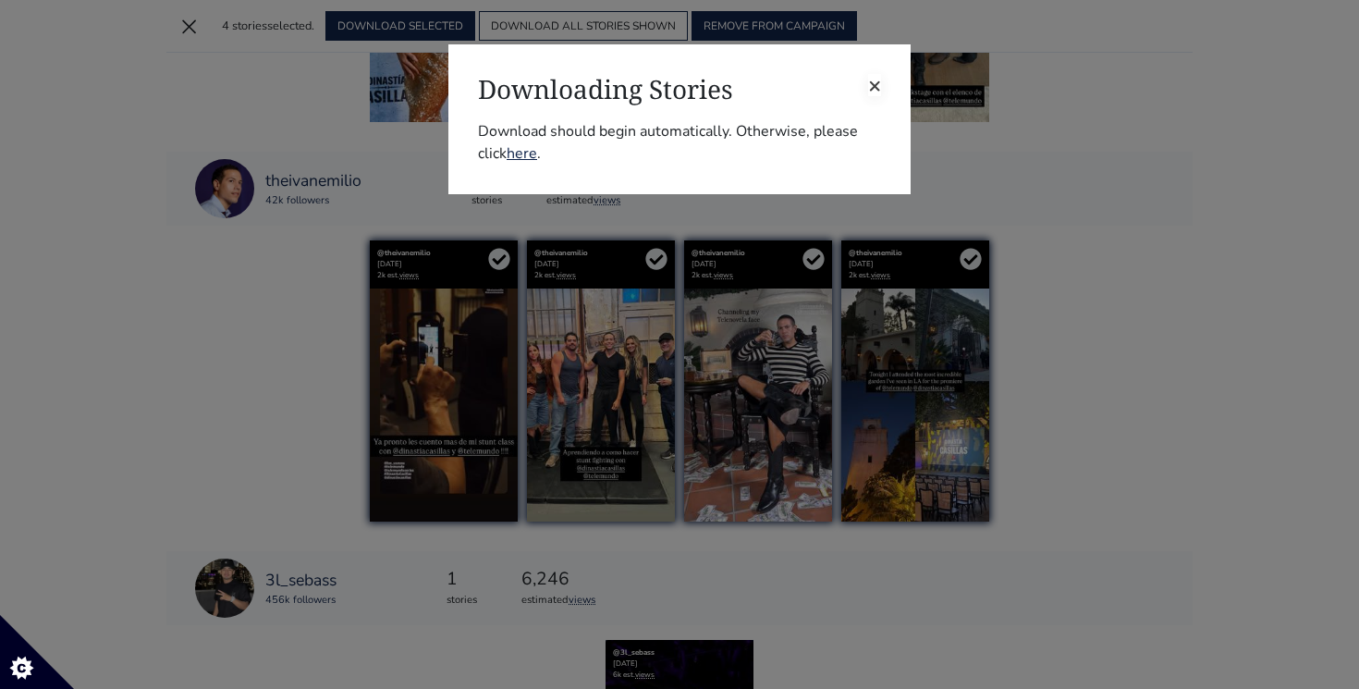
click at [876, 90] on span "×" at bounding box center [874, 85] width 13 height 30
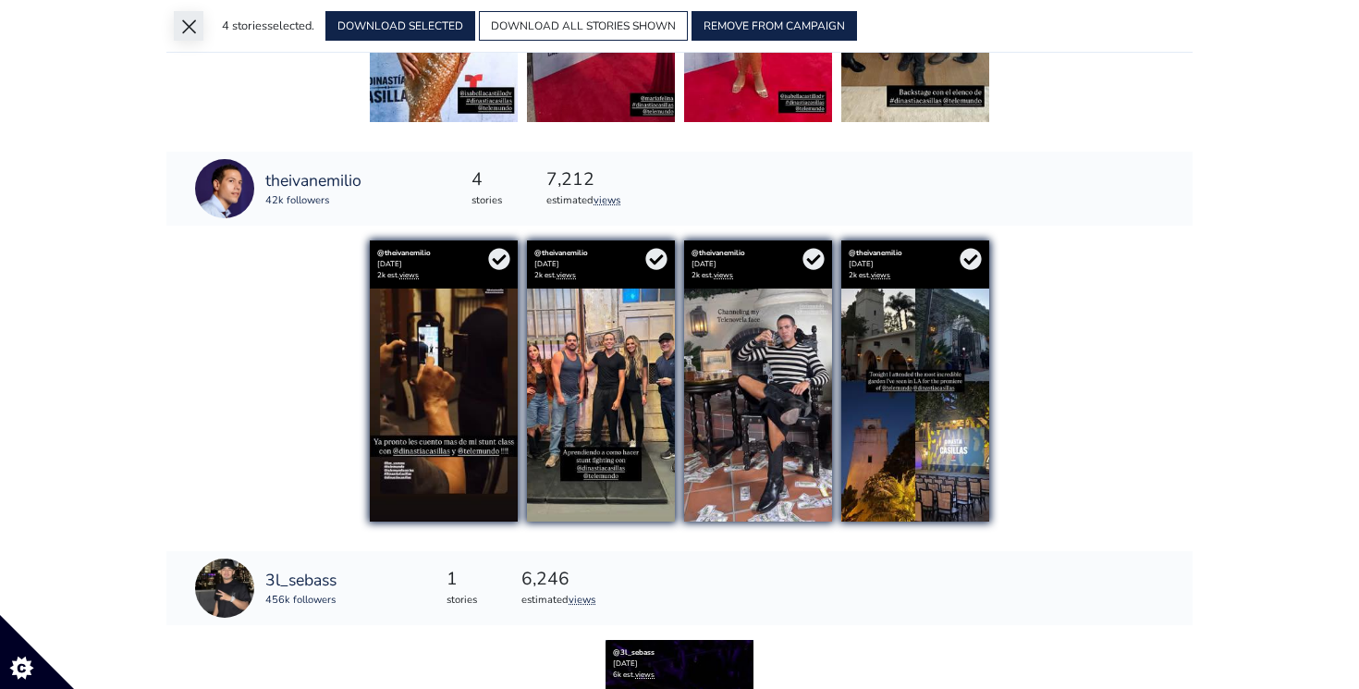
click at [190, 25] on button "×" at bounding box center [189, 26] width 30 height 30
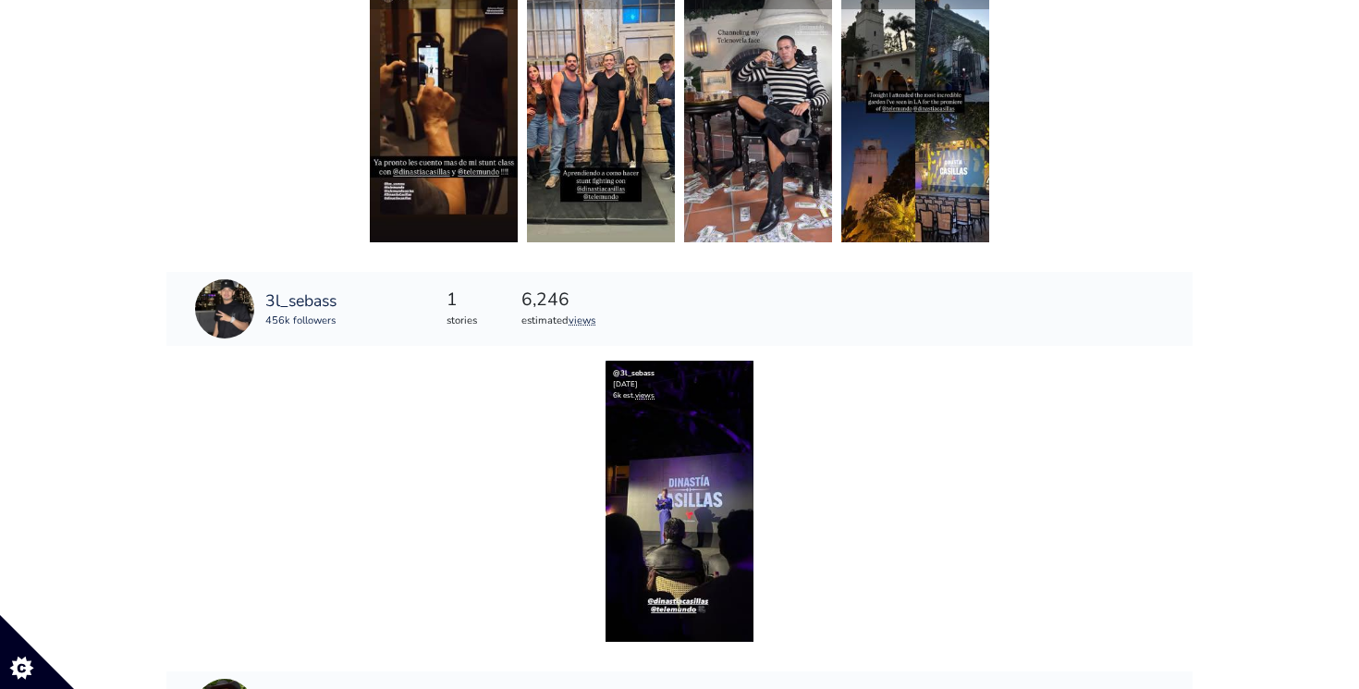
scroll to position [9997, 0]
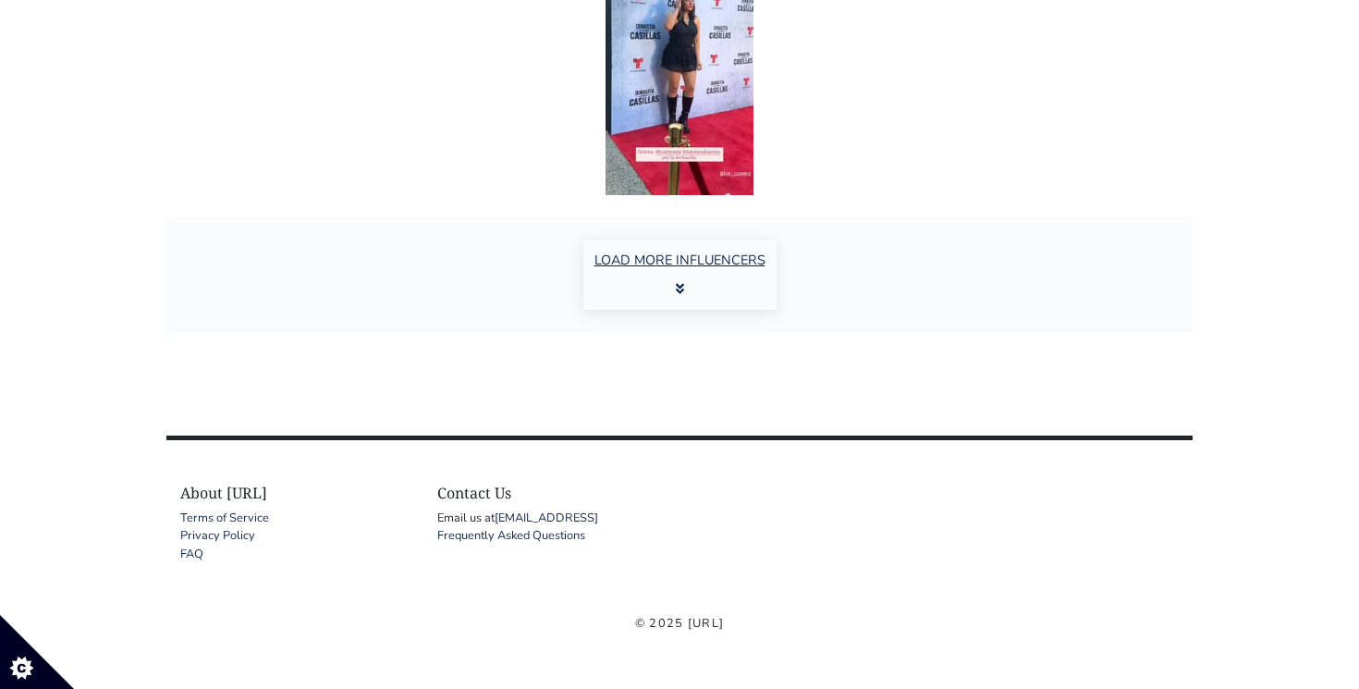
click at [689, 265] on button "LOAD MORE INFLUENCERS" at bounding box center [679, 274] width 193 height 70
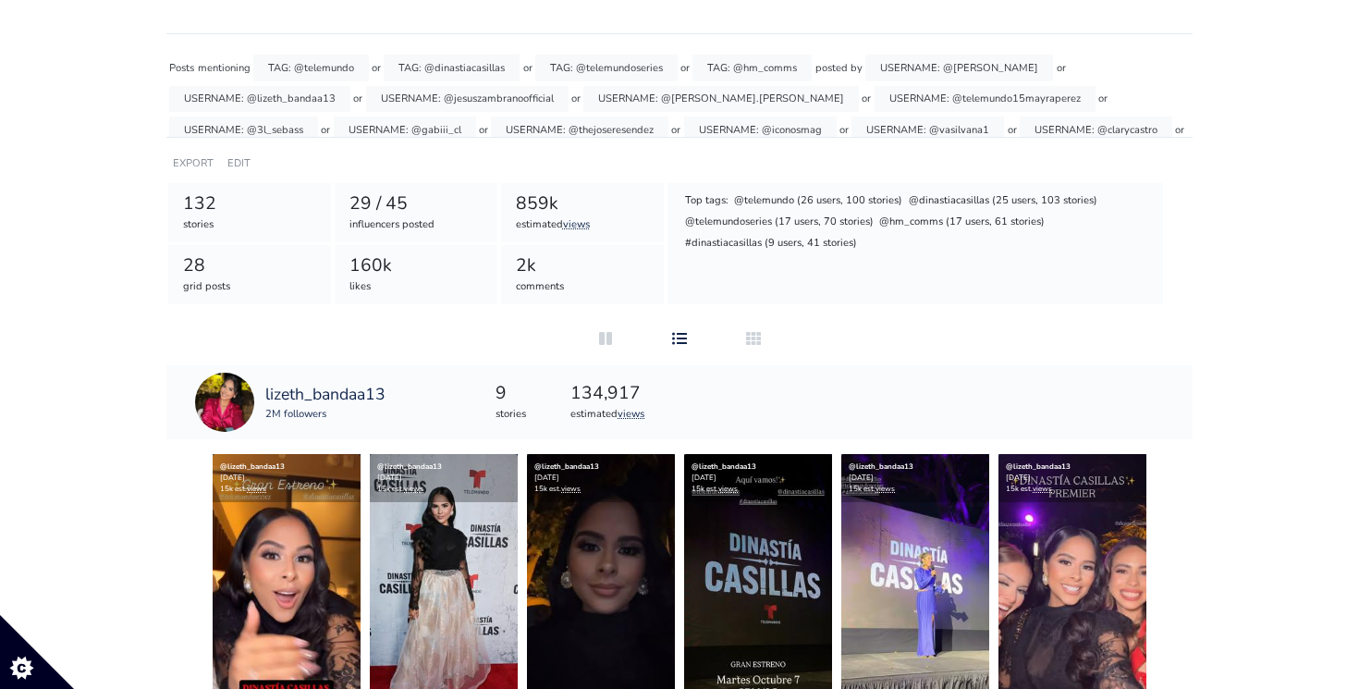
scroll to position [0, 0]
